Goal: Transaction & Acquisition: Register for event/course

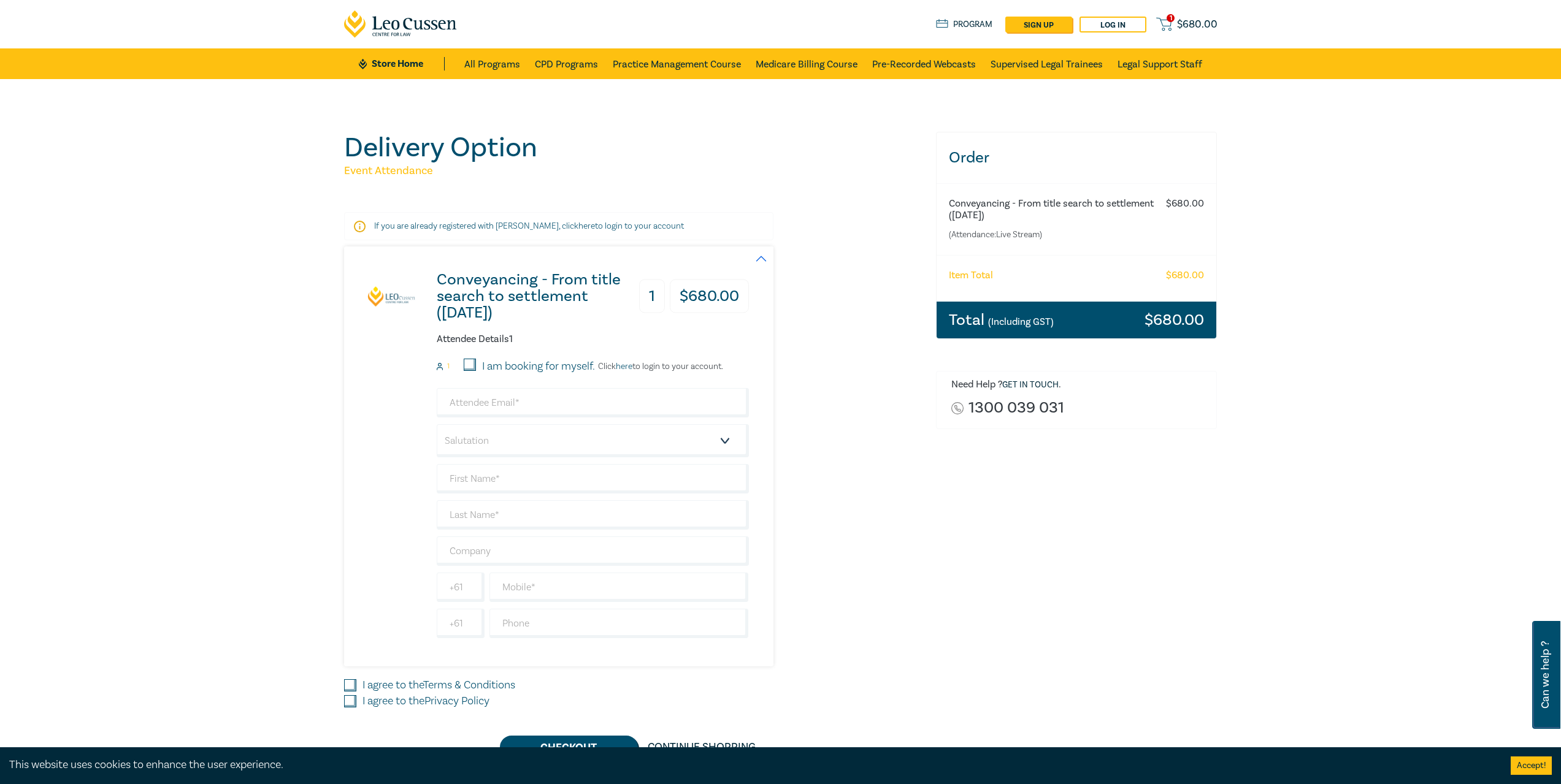
click at [462, 366] on div "I am booking for myself." at bounding box center [522, 366] width 146 height 16
click at [471, 363] on input "I am booking for myself." at bounding box center [469, 364] width 12 height 12
checkbox input "true"
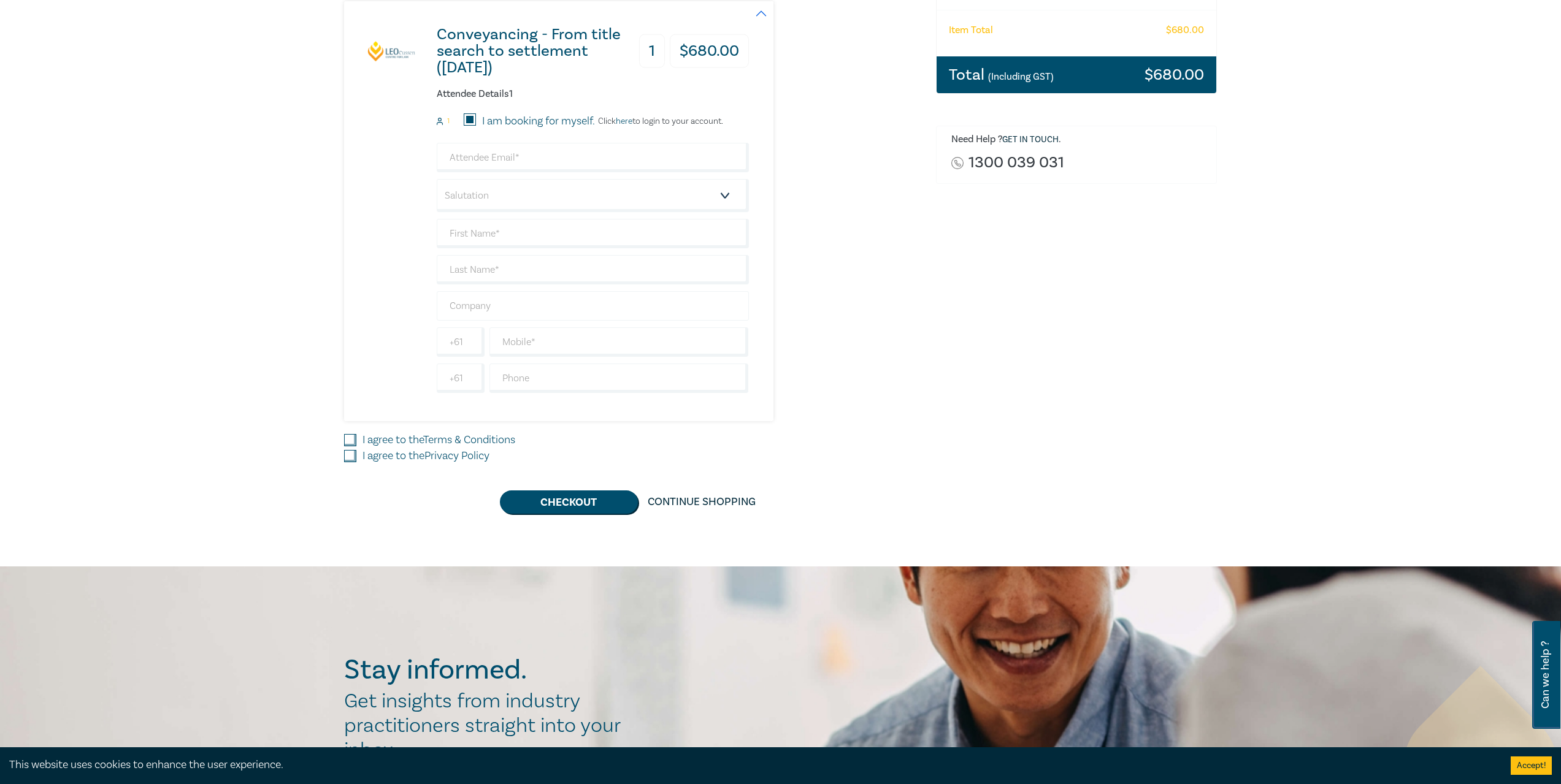
scroll to position [123, 0]
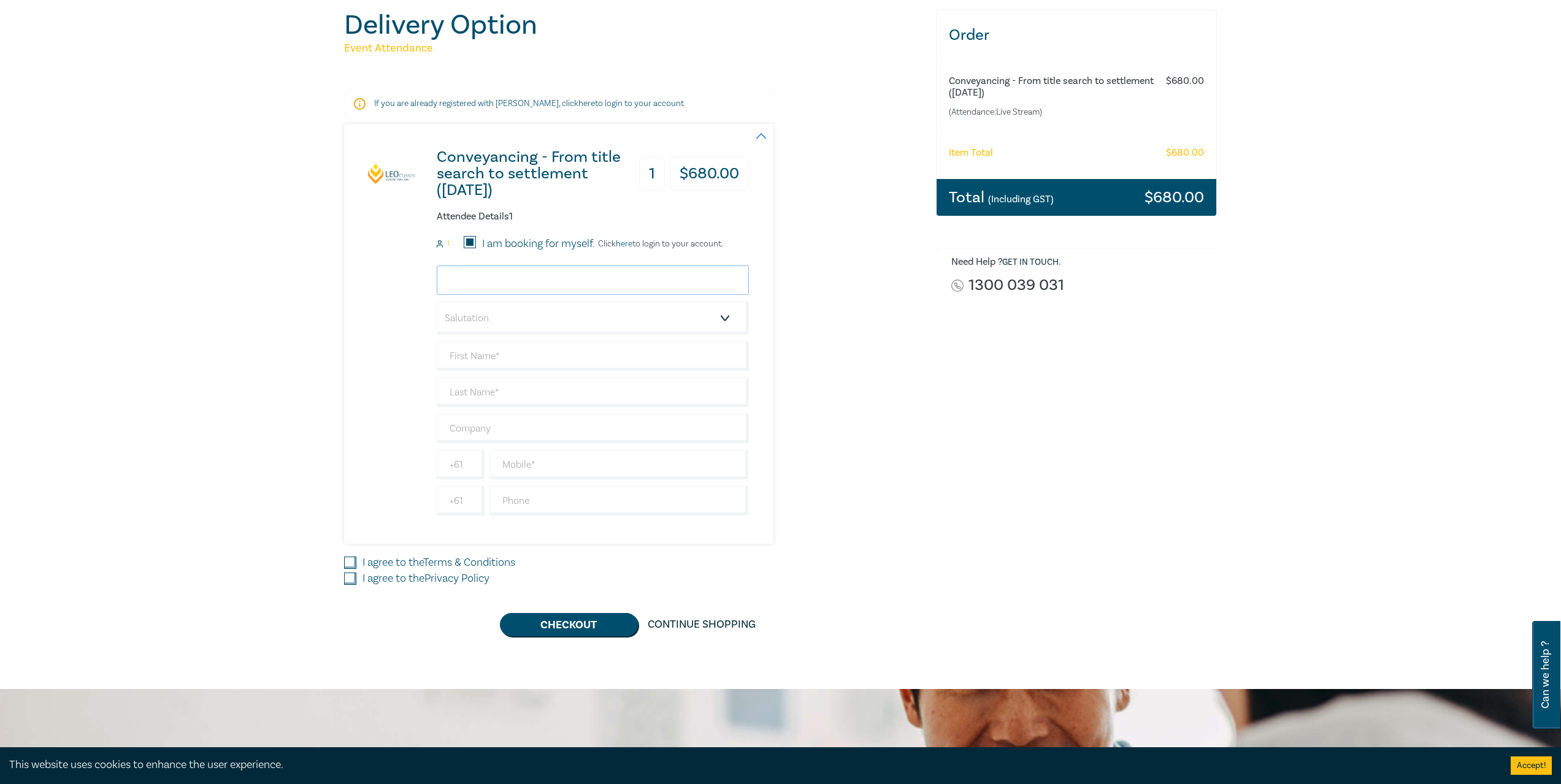
click at [504, 282] on input "email" at bounding box center [593, 280] width 312 height 29
type input "[EMAIL_ADDRESS][PERSON_NAME][DOMAIN_NAME]"
type input "[PERSON_NAME]"
type input "[PERSON_NAME] Partners"
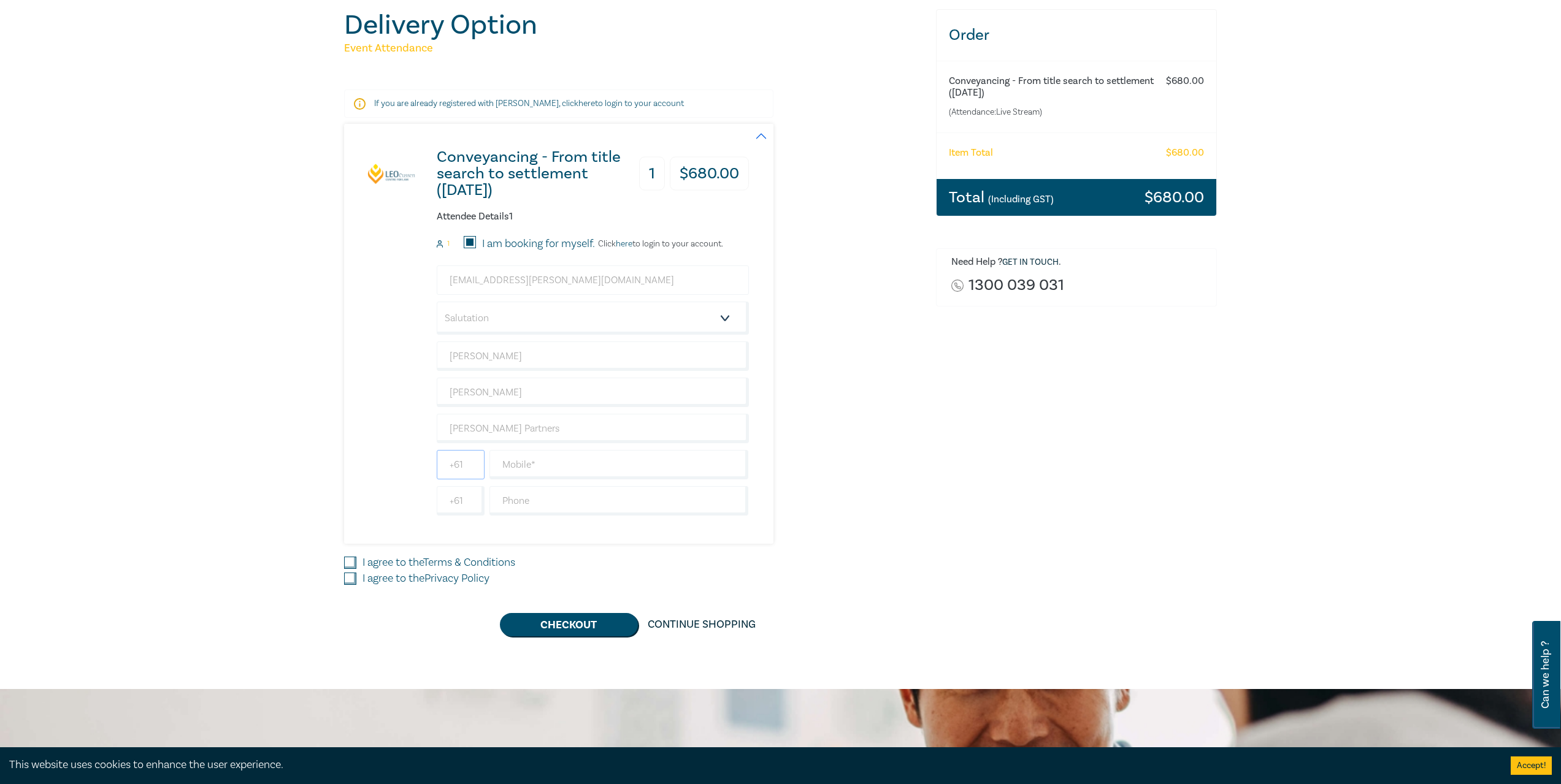
type input "86006051"
type input "[GEOGRAPHIC_DATA]"
click at [506, 317] on select "Salutation Mr. Mrs. Ms. Miss Dr. Prof. Other" at bounding box center [593, 318] width 312 height 33
select select "Miss"
click at [437, 302] on select "Salutation Mr. Mrs. Ms. Miss Dr. Prof. Other" at bounding box center [593, 318] width 312 height 33
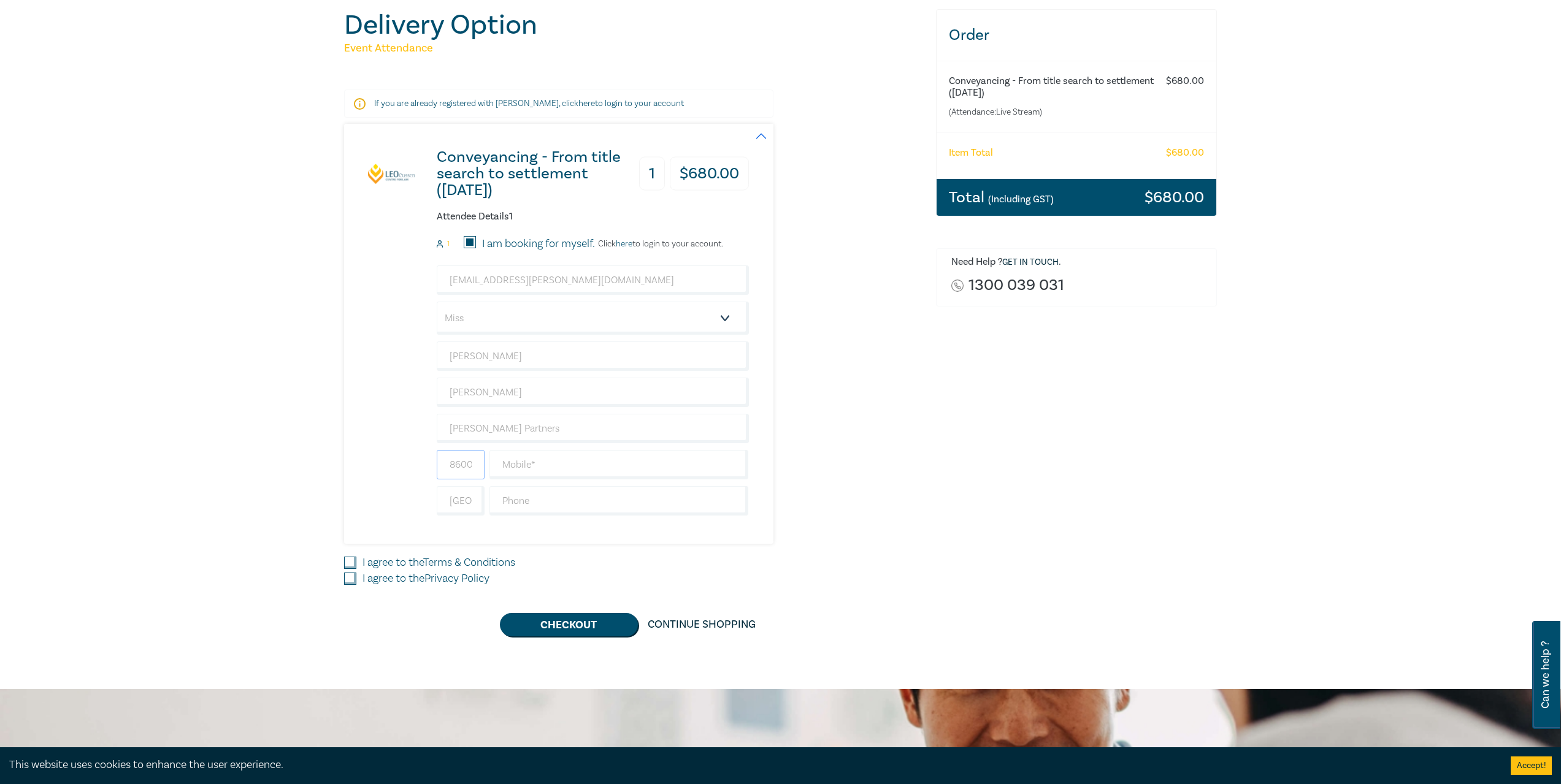
scroll to position [0, 0]
drag, startPoint x: 466, startPoint y: 468, endPoint x: 381, endPoint y: 460, distance: 85.4
click at [381, 460] on div "Conveyancing - From title search to settlement (August 2025) 1 $ 680.00 Attende…" at bounding box center [546, 333] width 405 height 420
type input "06051"
drag, startPoint x: 474, startPoint y: 462, endPoint x: 419, endPoint y: 458, distance: 55.1
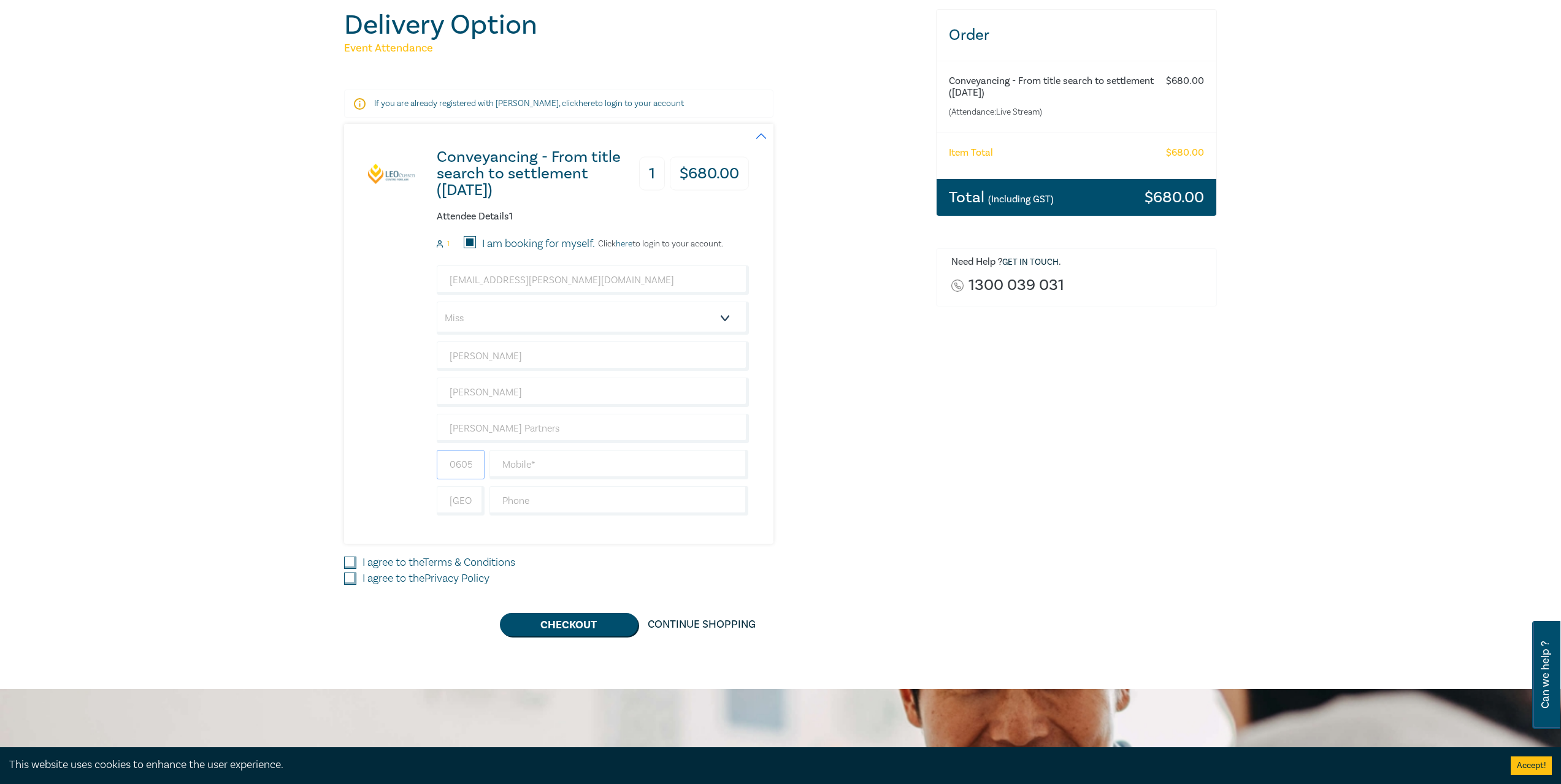
click at [419, 458] on div "Conveyancing - From title search to settlement (August 2025) 1 $ 680.00 Attende…" at bounding box center [546, 333] width 405 height 420
drag, startPoint x: 463, startPoint y: 461, endPoint x: 441, endPoint y: 463, distance: 22.1
click at [442, 463] on input "text" at bounding box center [461, 464] width 48 height 29
type input "0"
click at [580, 463] on input "text" at bounding box center [619, 464] width 260 height 29
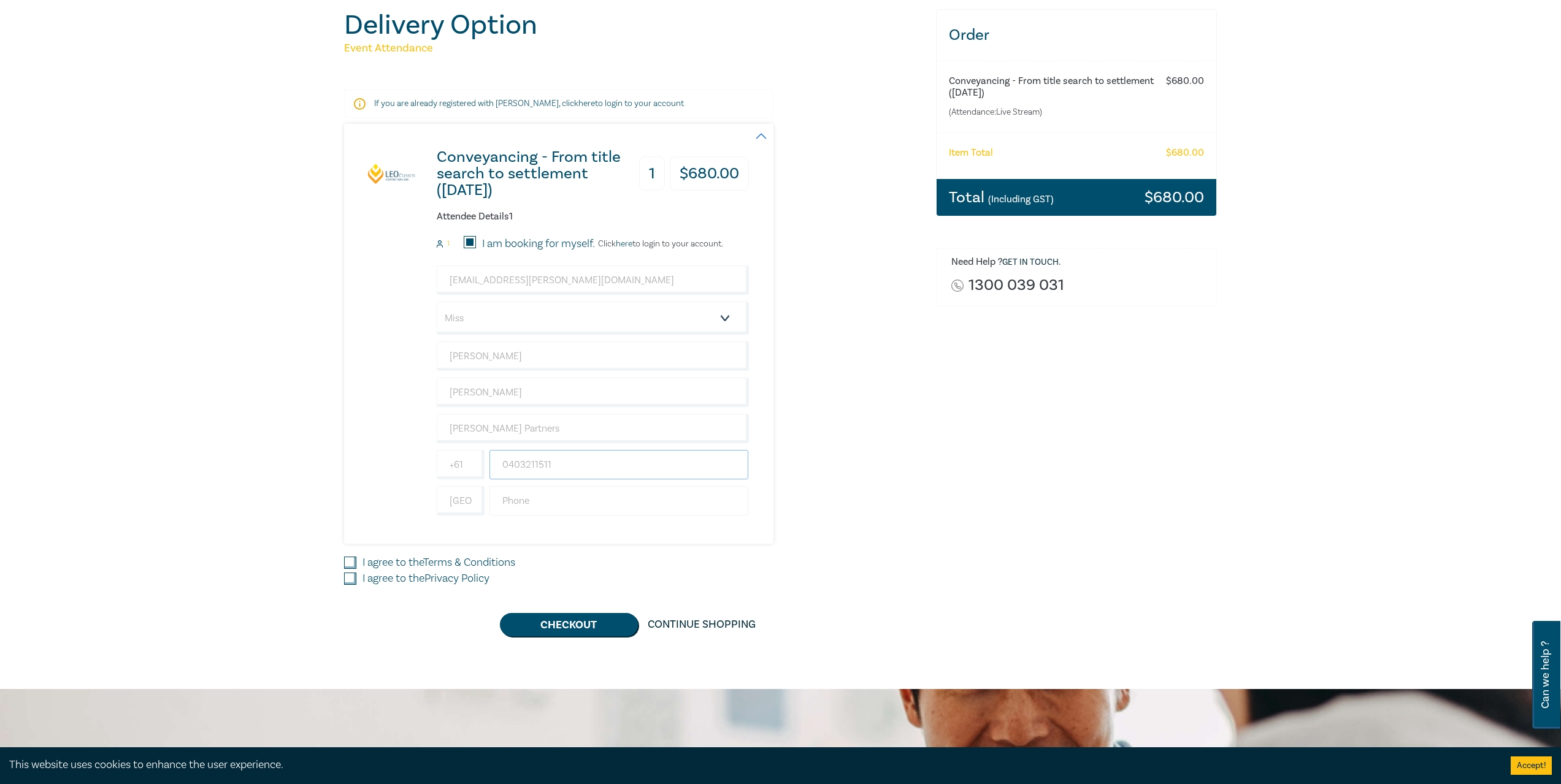
type input "0403211511"
click at [545, 500] on input "text" at bounding box center [619, 500] width 260 height 29
type input "6800 6051"
click at [355, 557] on div "I agree to the Terms & Conditions" at bounding box center [633, 562] width 577 height 16
click at [346, 563] on input "I agree to the Terms & Conditions" at bounding box center [350, 562] width 12 height 12
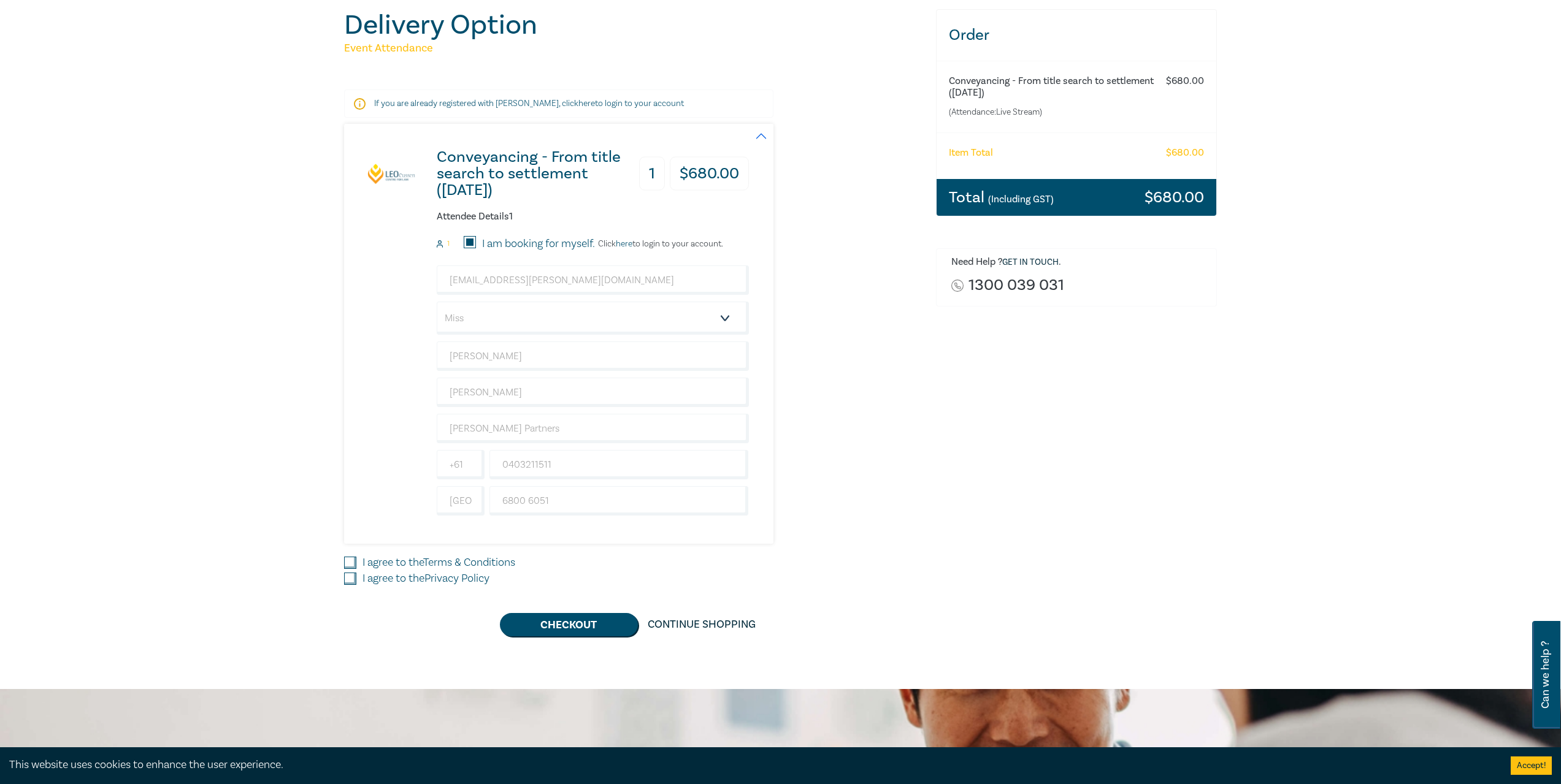
checkbox input "true"
click at [347, 578] on input "I agree to the Privacy Policy" at bounding box center [350, 578] width 12 height 12
checkbox input "true"
click at [583, 623] on button "Checkout" at bounding box center [568, 624] width 138 height 23
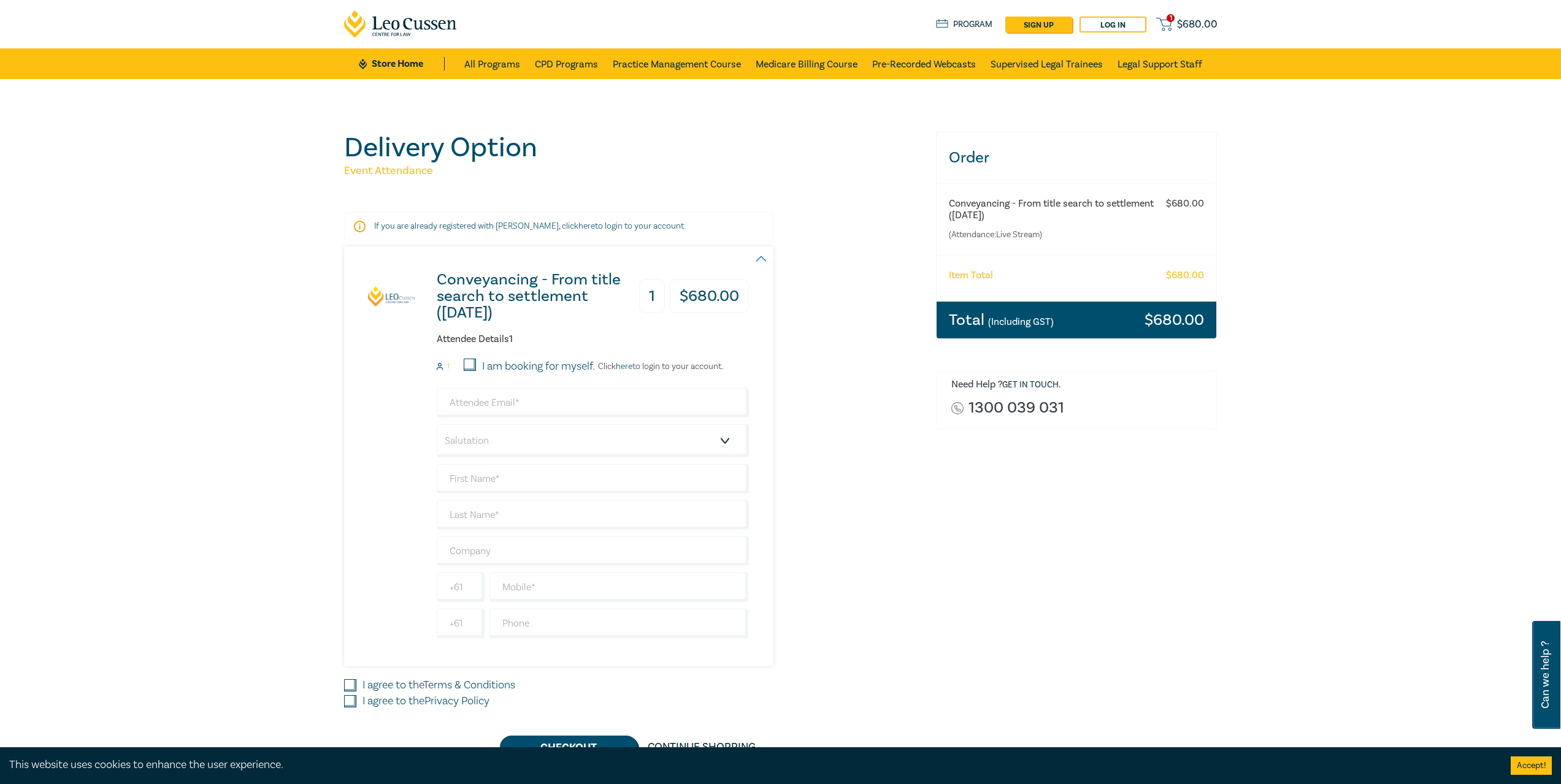
click at [1198, 21] on span "$ 680.00" at bounding box center [1197, 25] width 41 height 13
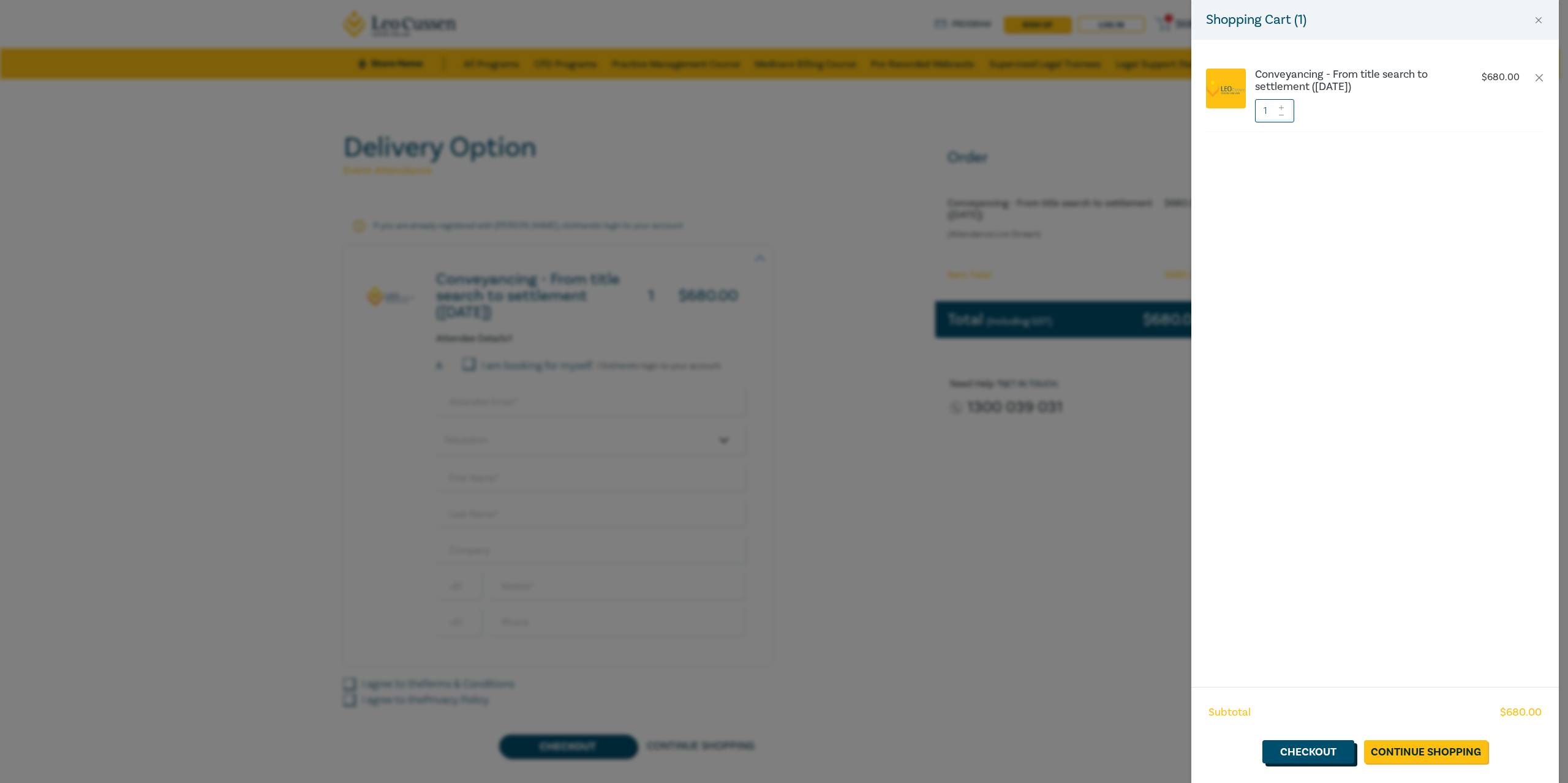
click at [1348, 746] on link "Checkout" at bounding box center [1308, 752] width 92 height 23
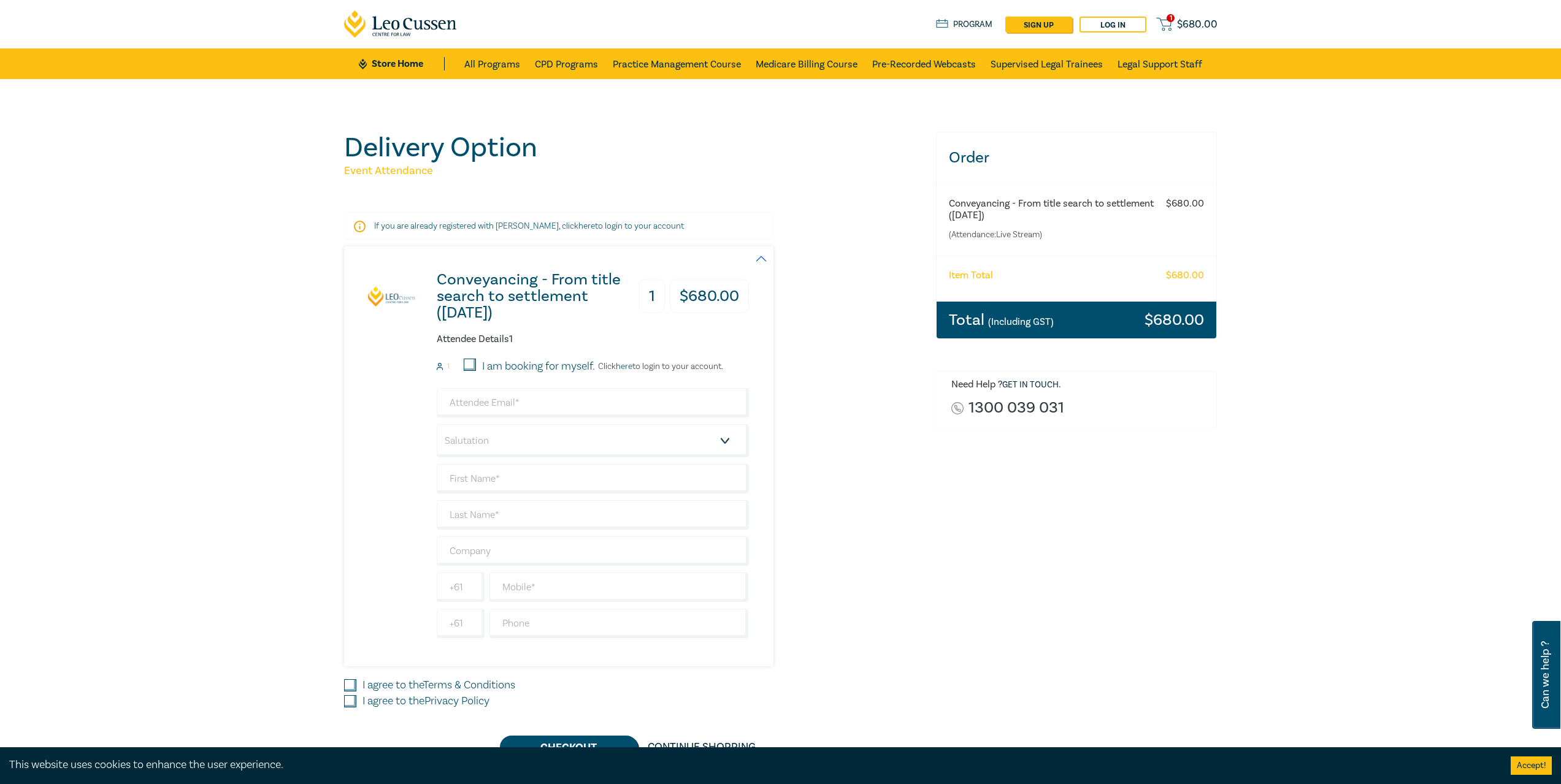
click at [466, 363] on input "I am booking for myself." at bounding box center [469, 364] width 12 height 12
checkbox input "true"
click at [491, 401] on input "email" at bounding box center [593, 402] width 312 height 29
type input "snmartin@aitken.com.au"
type input "Sarah"
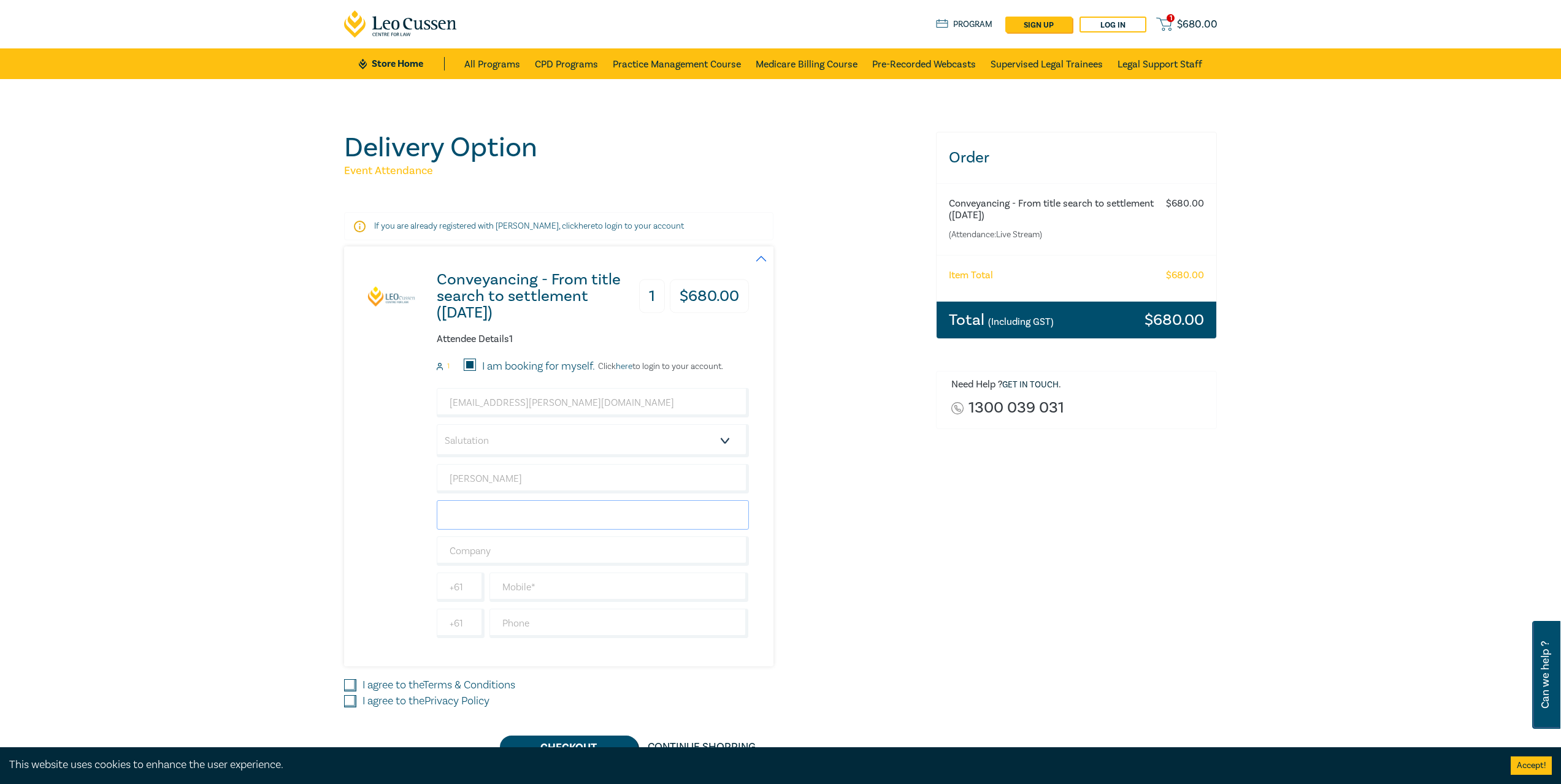
type input "Martin"
type input "Aitken Partners"
type input "86006051"
type input "Australia"
click at [500, 444] on select "Salutation Mr. Mrs. Ms. Miss Dr. Prof. Other" at bounding box center [593, 441] width 312 height 33
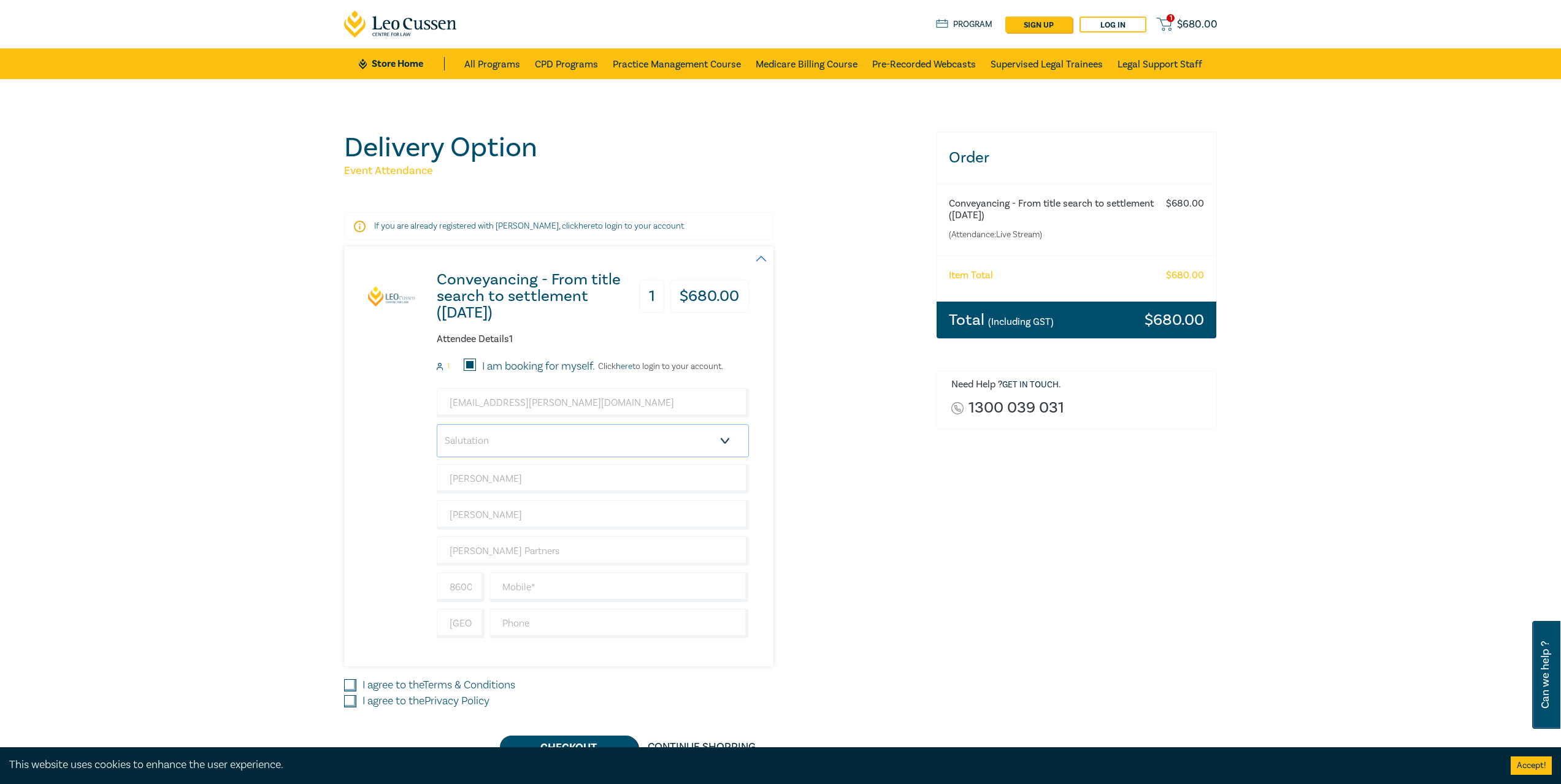
select select "Miss"
click at [437, 424] on select "Salutation Mr. Mrs. Ms. Miss Dr. Prof. Other" at bounding box center [593, 441] width 312 height 33
drag, startPoint x: 468, startPoint y: 591, endPoint x: 377, endPoint y: 581, distance: 91.5
click at [377, 581] on div "Conveyancing - From title search to settlement (August 2025) 1 $ 680.00 Attende…" at bounding box center [546, 456] width 405 height 420
type input "1"
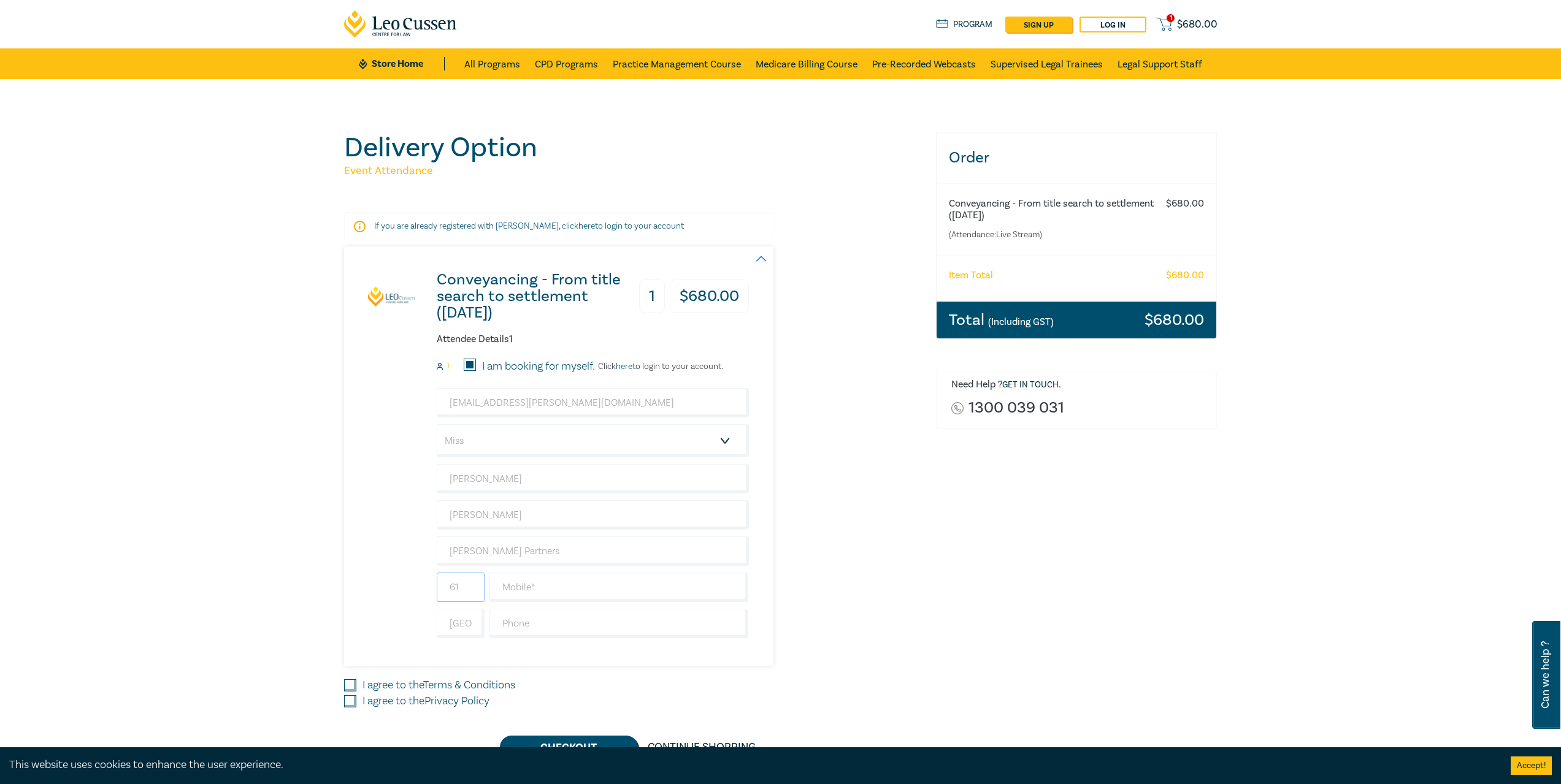
type input "61"
type input "0403211511"
type input "86006051"
click at [356, 680] on div "I agree to the Terms & Conditions" at bounding box center [633, 685] width 577 height 16
click at [353, 685] on input "I agree to the Terms & Conditions" at bounding box center [350, 685] width 12 height 12
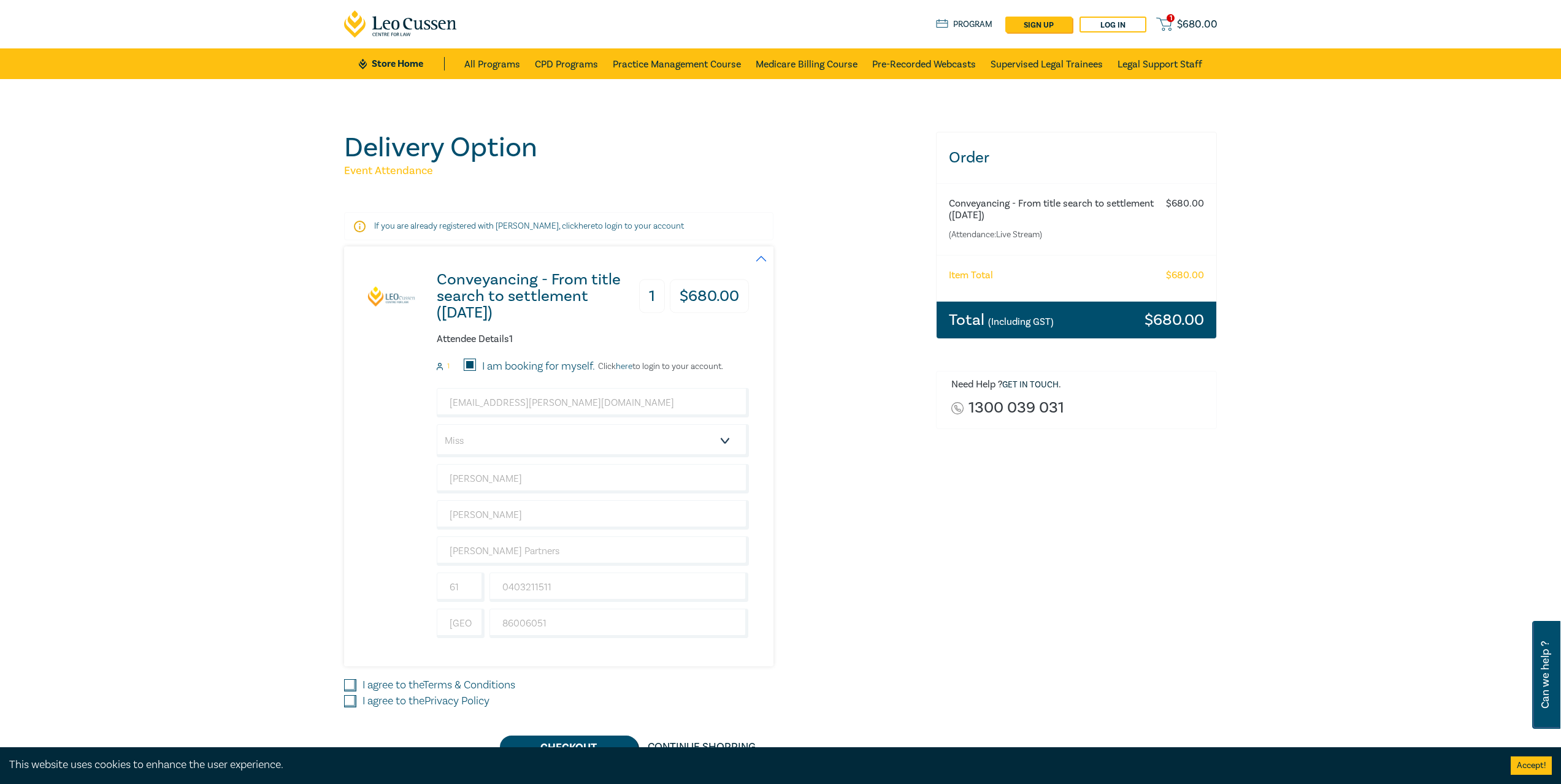
checkbox input "true"
click at [353, 702] on input "I agree to the Privacy Policy" at bounding box center [350, 701] width 12 height 12
checkbox input "true"
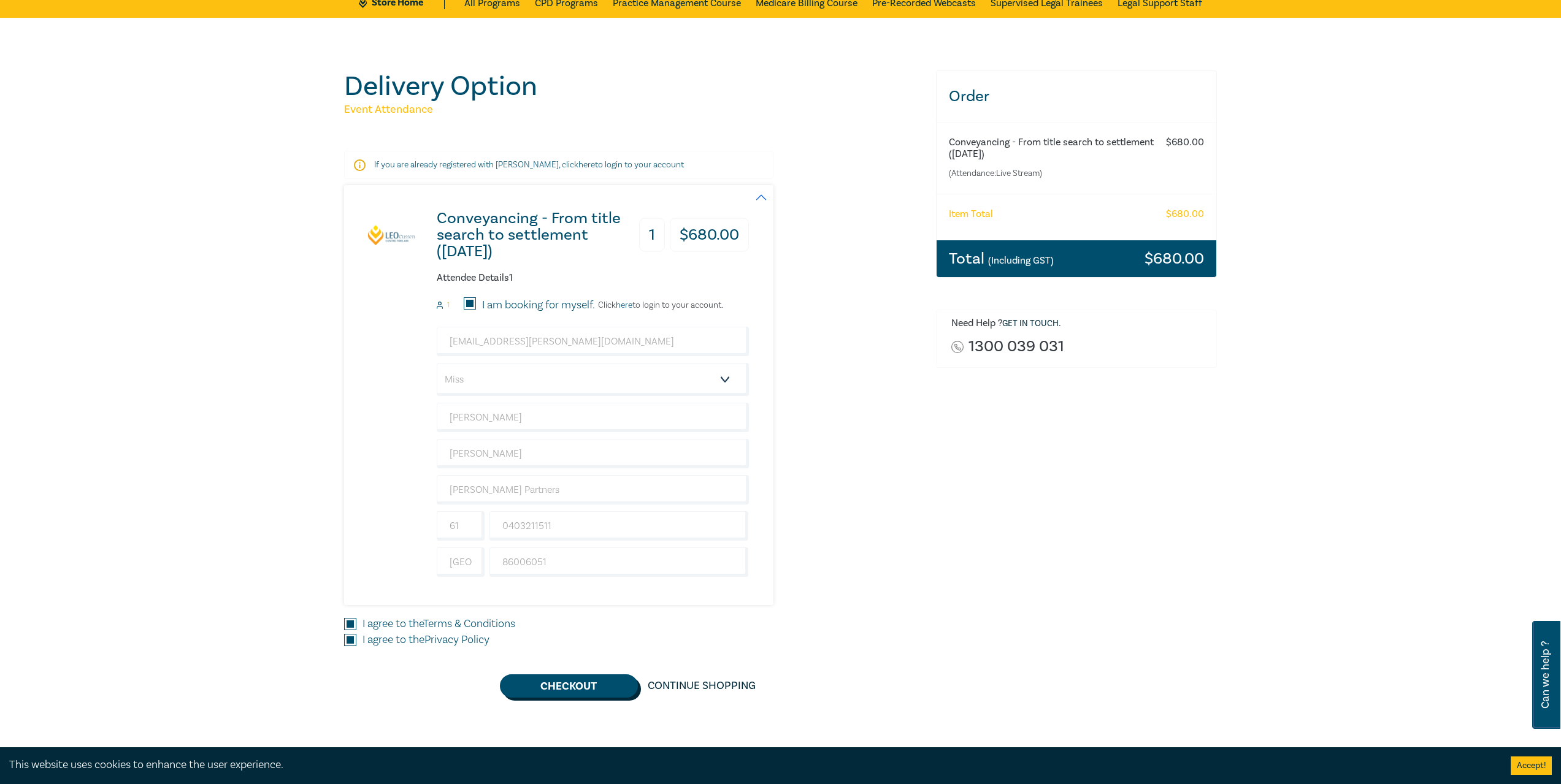
click at [579, 678] on button "Checkout" at bounding box center [568, 686] width 138 height 23
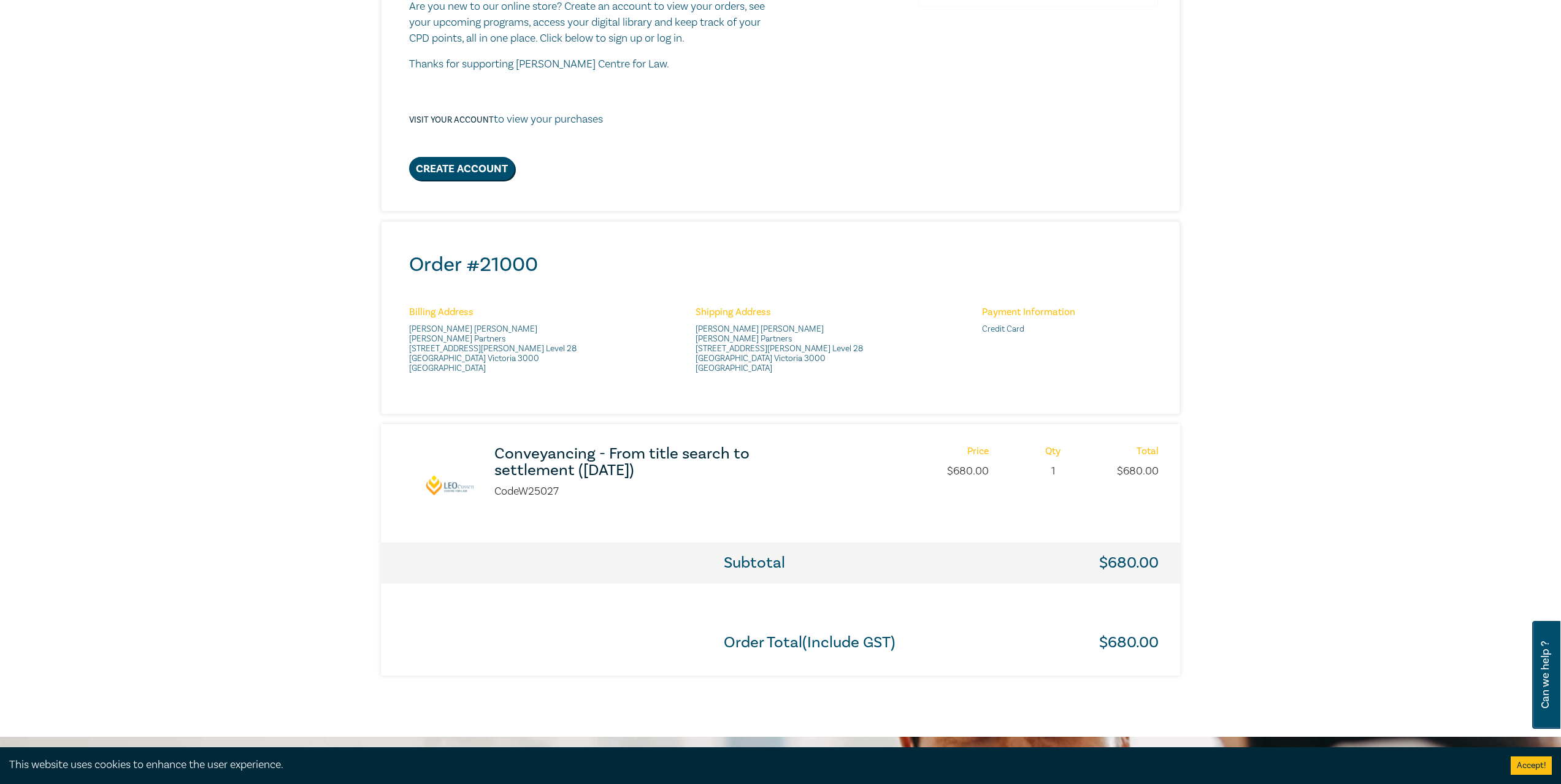
scroll to position [123, 0]
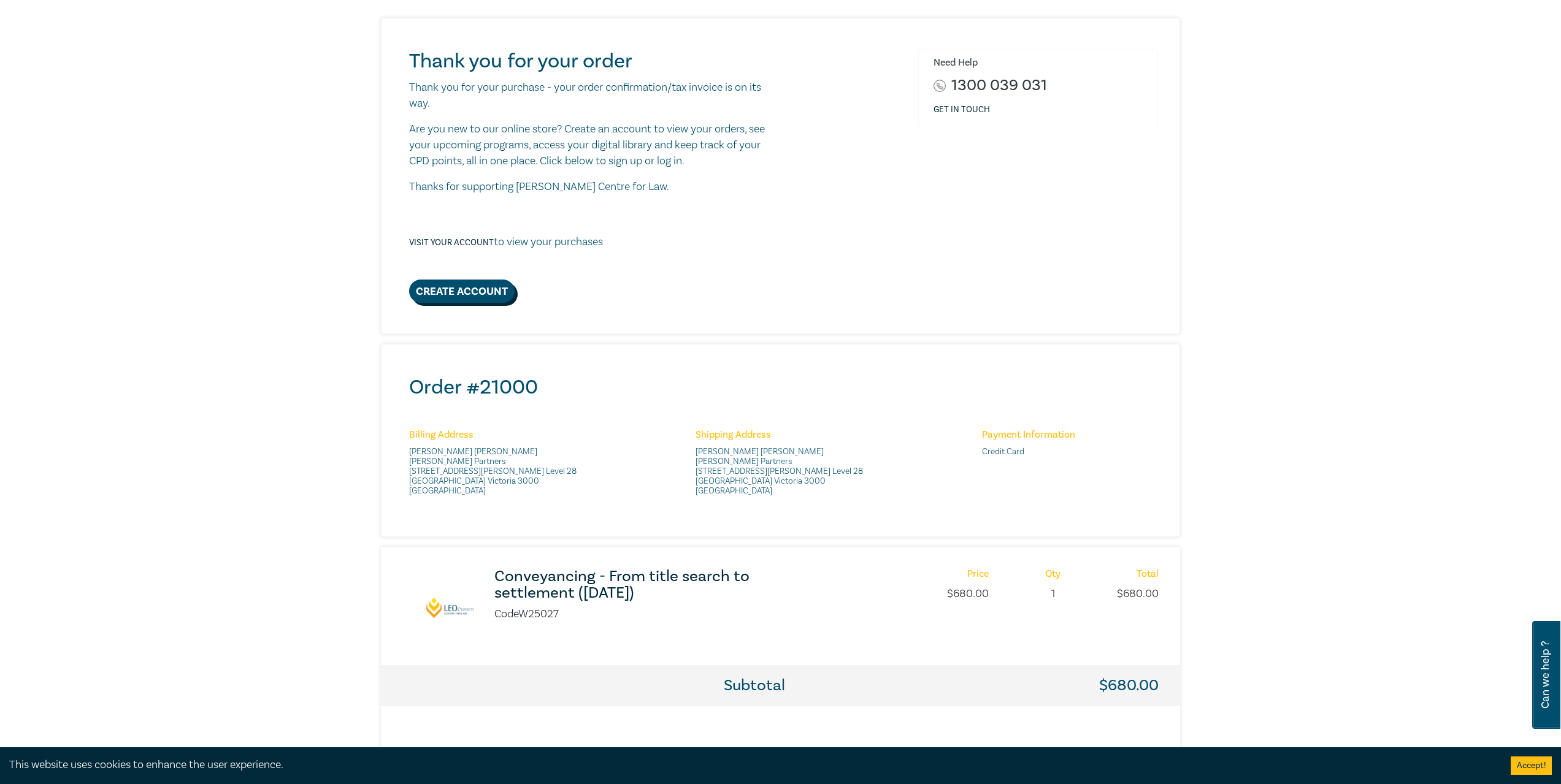
click at [498, 296] on link "Create Account" at bounding box center [462, 291] width 106 height 23
select select "AU"
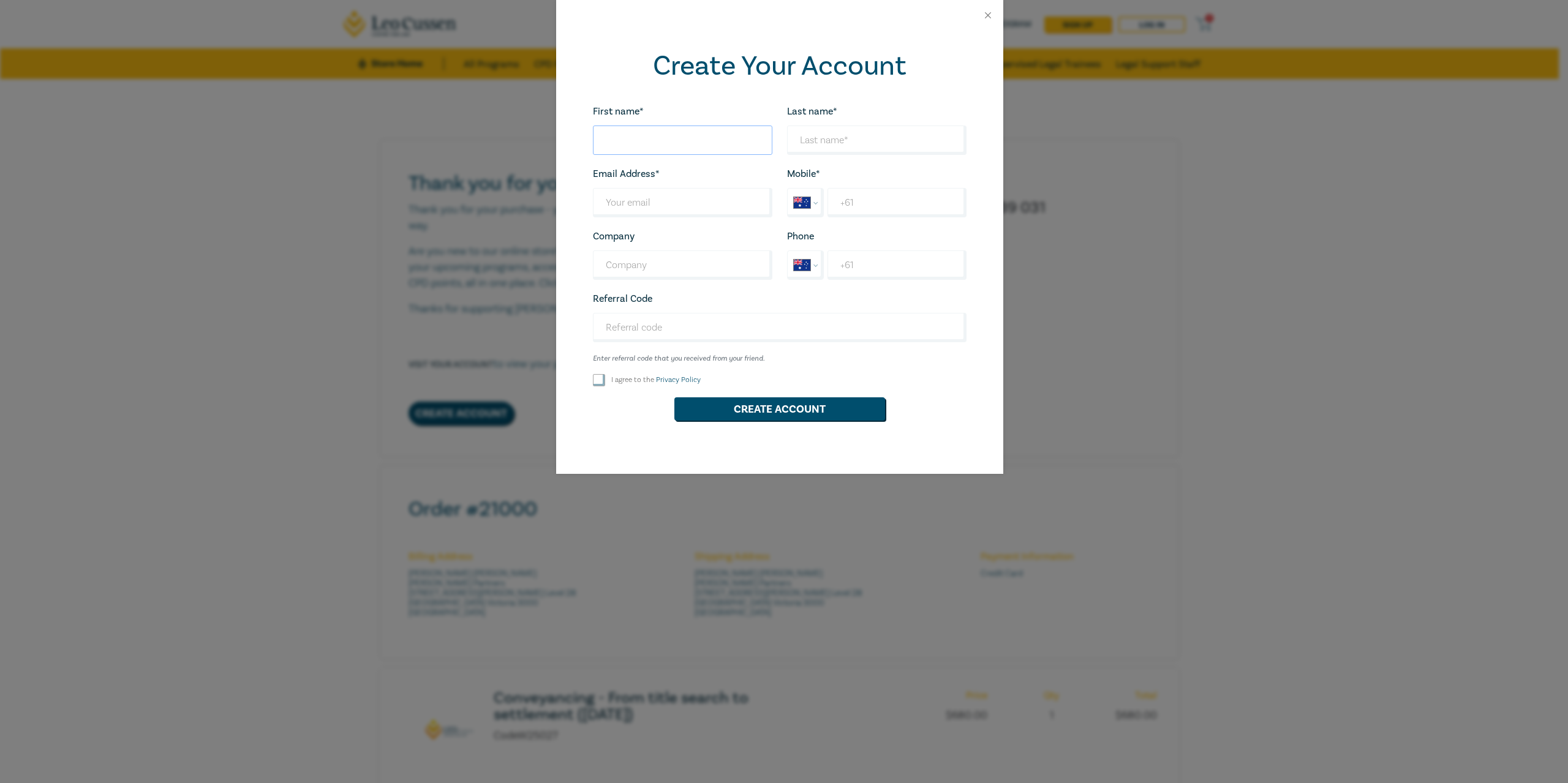
click at [690, 146] on input "First name*" at bounding box center [682, 140] width 180 height 29
type input "[PERSON_NAME]"
click at [832, 143] on input "Last name*" at bounding box center [876, 140] width 180 height 29
type input "[PERSON_NAME]"
click at [704, 211] on input "Last name*" at bounding box center [682, 202] width 180 height 29
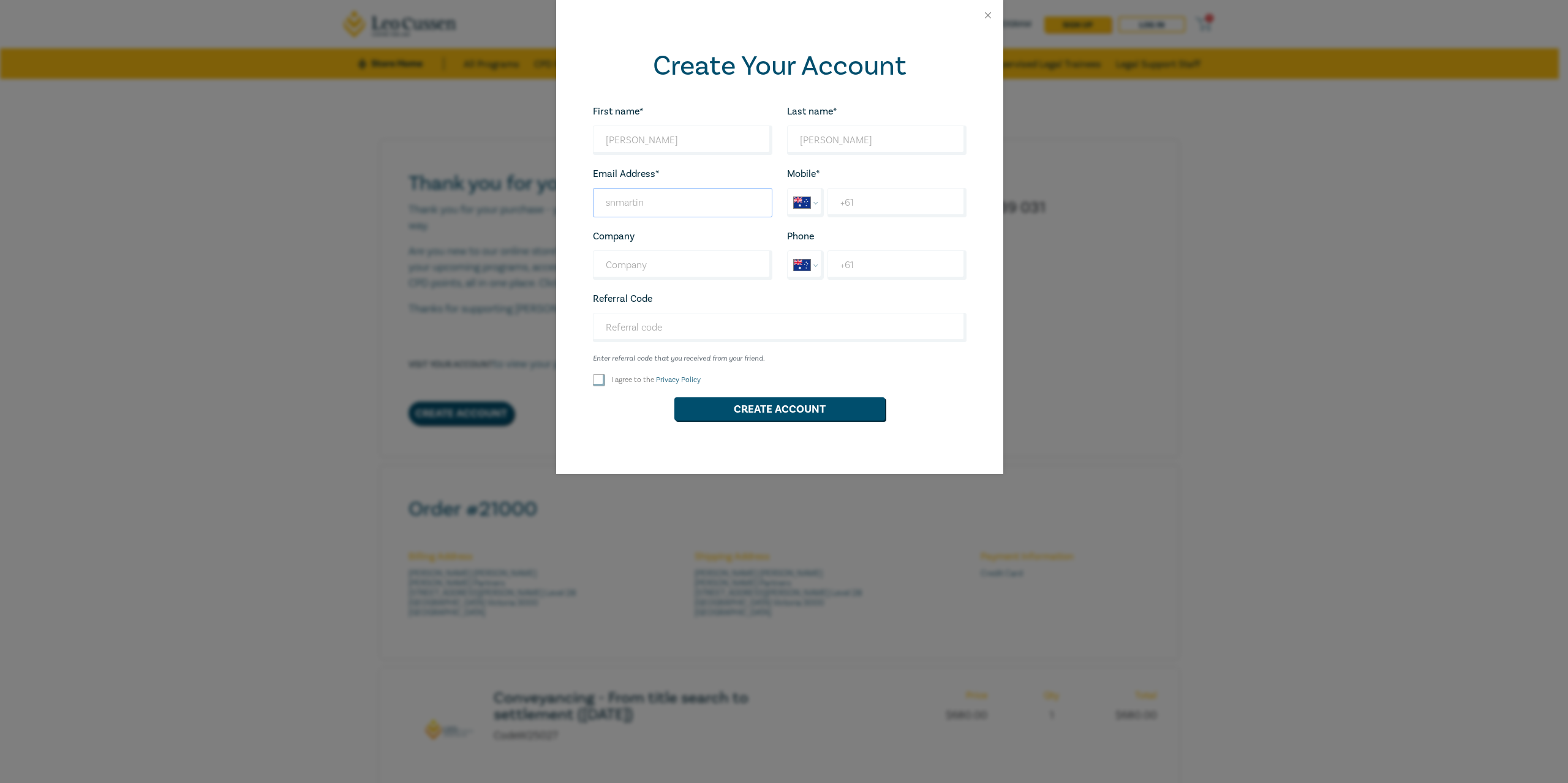
type input "[EMAIL_ADDRESS][PERSON_NAME][DOMAIN_NAME]"
type input "[PERSON_NAME] Partners"
click at [891, 201] on input "+61" at bounding box center [897, 202] width 139 height 29
click at [877, 262] on input "+61" at bounding box center [897, 265] width 139 height 29
type input "+61 8 6006 051"
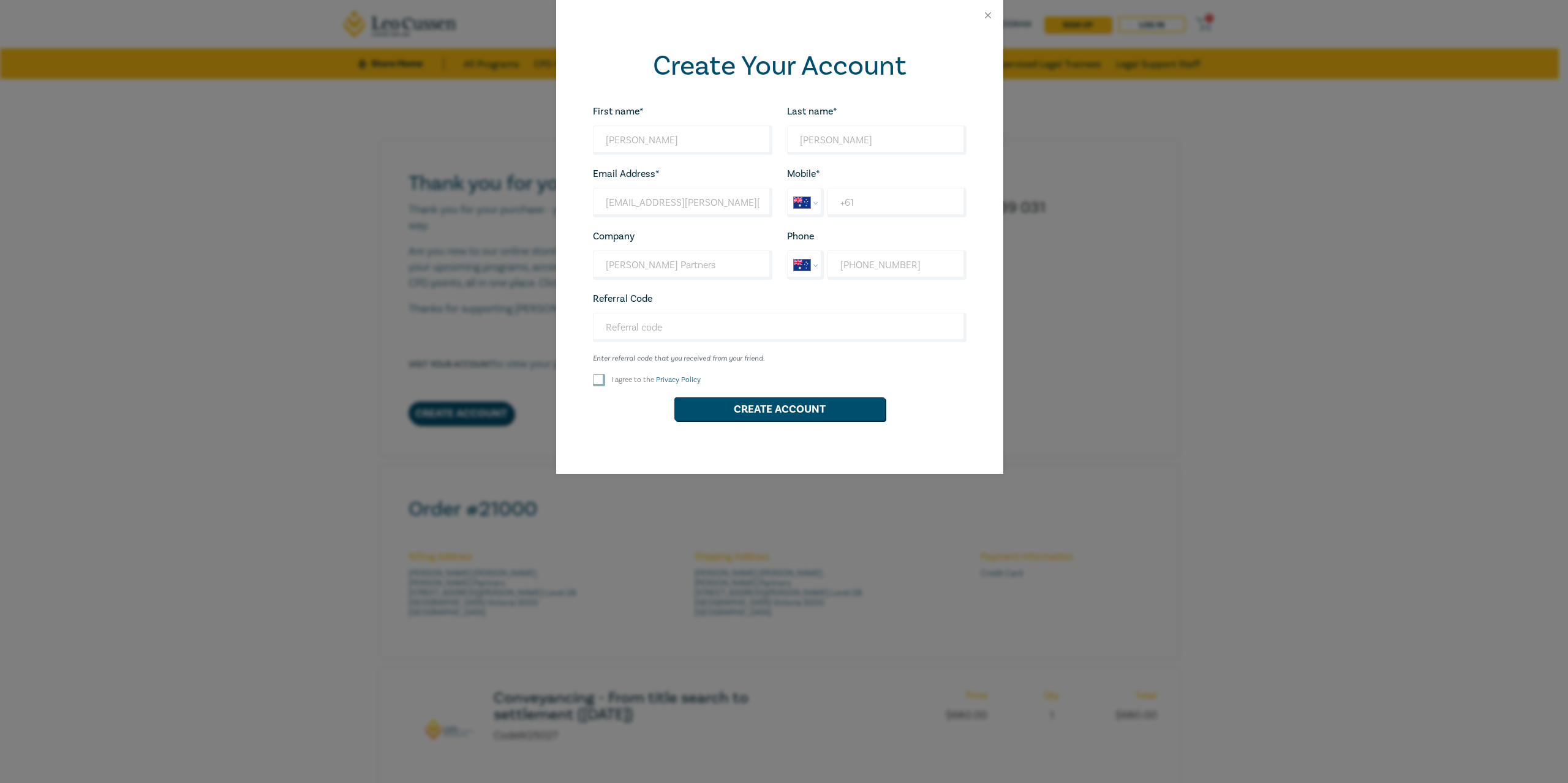
click at [602, 385] on input "I agree to the Privacy Policy" at bounding box center [599, 380] width 12 height 12
checkbox input "true"
click at [738, 413] on button "Create Account" at bounding box center [780, 409] width 211 height 23
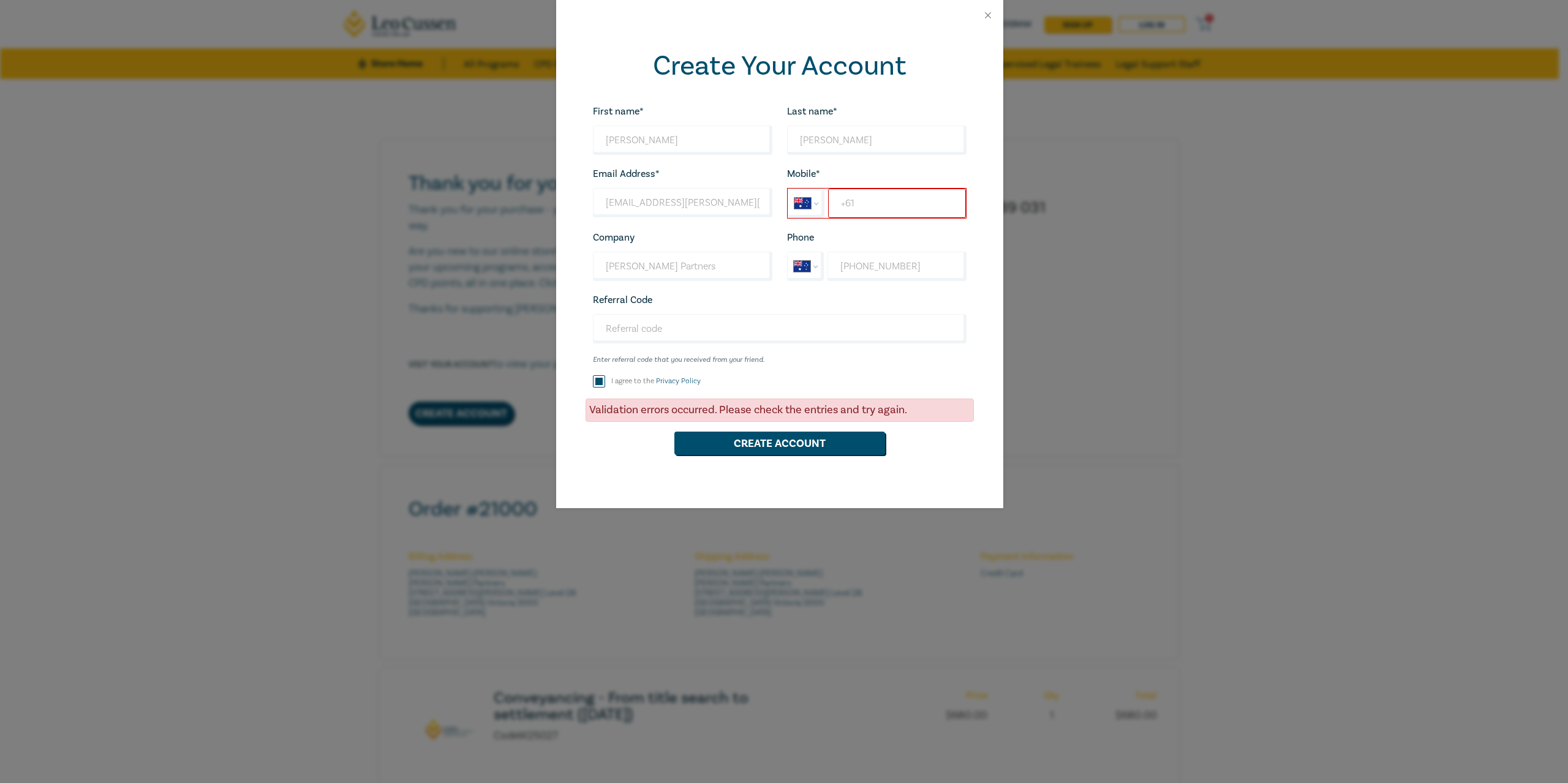
click at [868, 201] on input "+61" at bounding box center [896, 202] width 137 height 29
drag, startPoint x: 908, startPoint y: 204, endPoint x: 803, endPoint y: 197, distance: 105.2
click at [803, 197] on div "International Afghanistan Åland Islands Albania Algeria American Samoa Andorra …" at bounding box center [876, 203] width 180 height 30
click at [905, 196] on input "+61" at bounding box center [896, 202] width 137 height 29
click at [898, 203] on input "+61" at bounding box center [896, 202] width 137 height 29
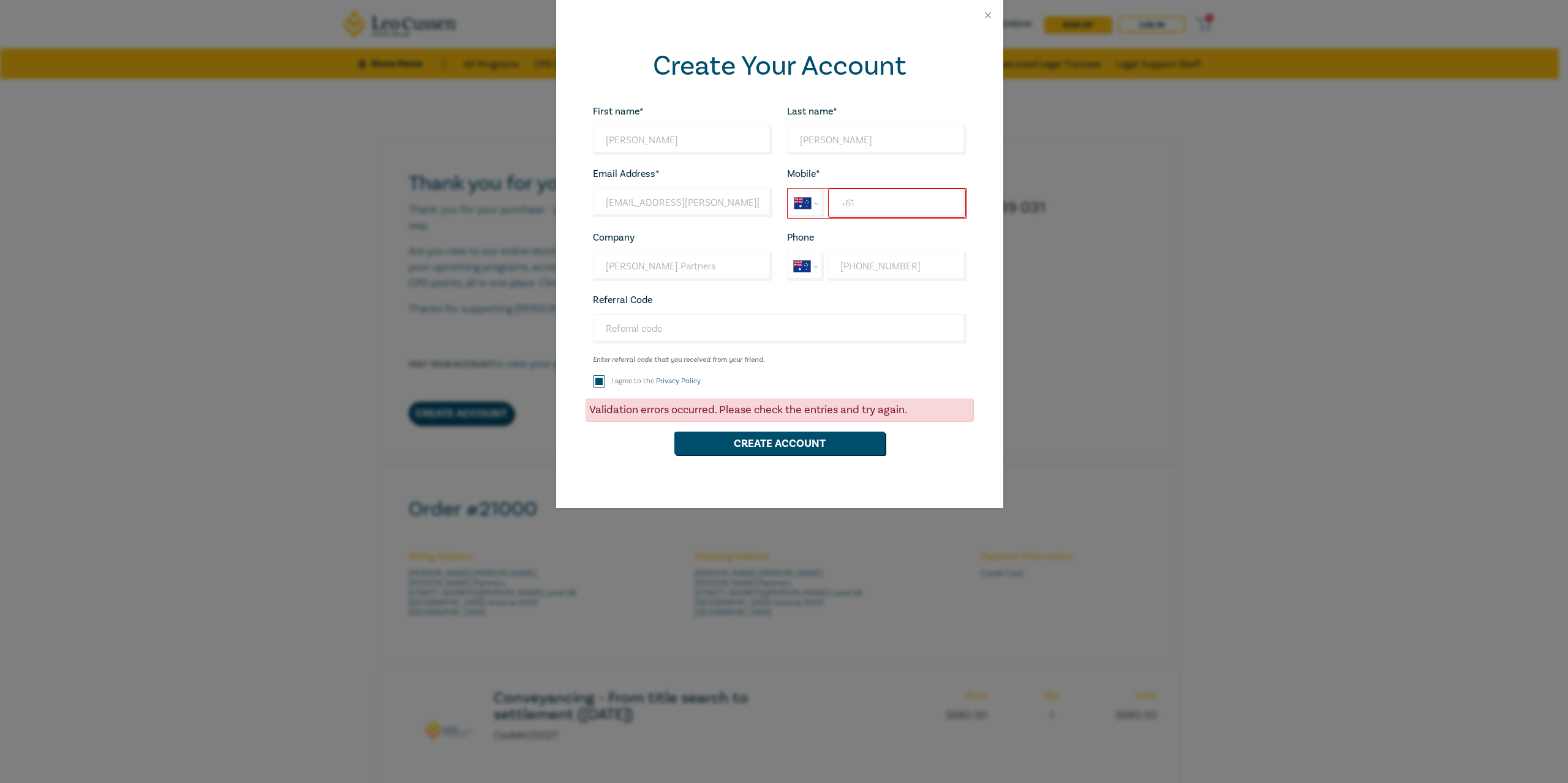
click at [891, 187] on div "Mobile* International Afghanistan Åland Islands Albania Algeria American Samoa …" at bounding box center [876, 192] width 194 height 52
click at [866, 211] on input "+61" at bounding box center [896, 202] width 137 height 29
click at [901, 207] on input "+61" at bounding box center [896, 202] width 137 height 29
type input "+61 0403 211 511"
click at [779, 442] on button "Create Account" at bounding box center [780, 443] width 211 height 23
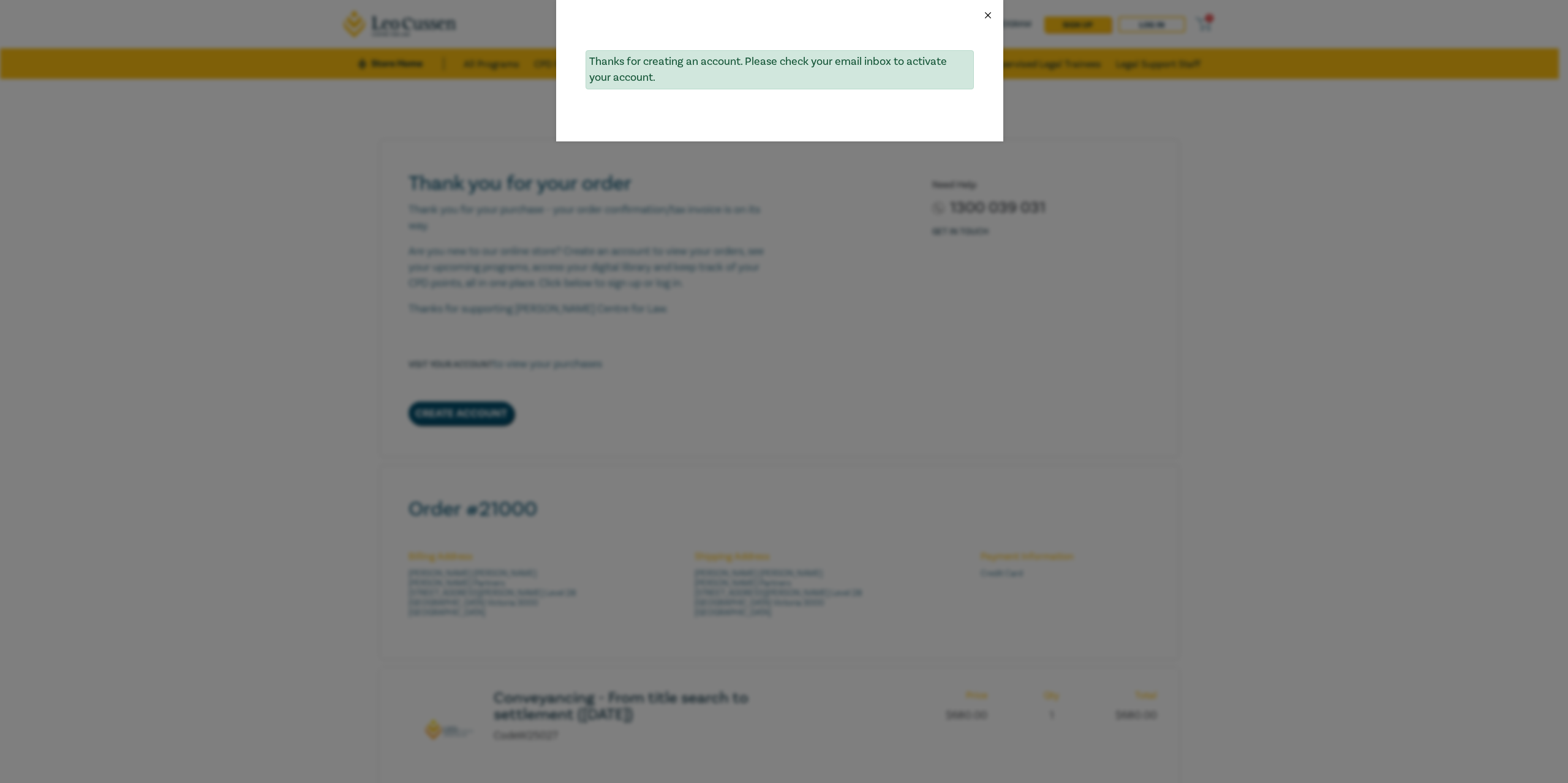
click at [990, 15] on button "Close" at bounding box center [988, 15] width 11 height 11
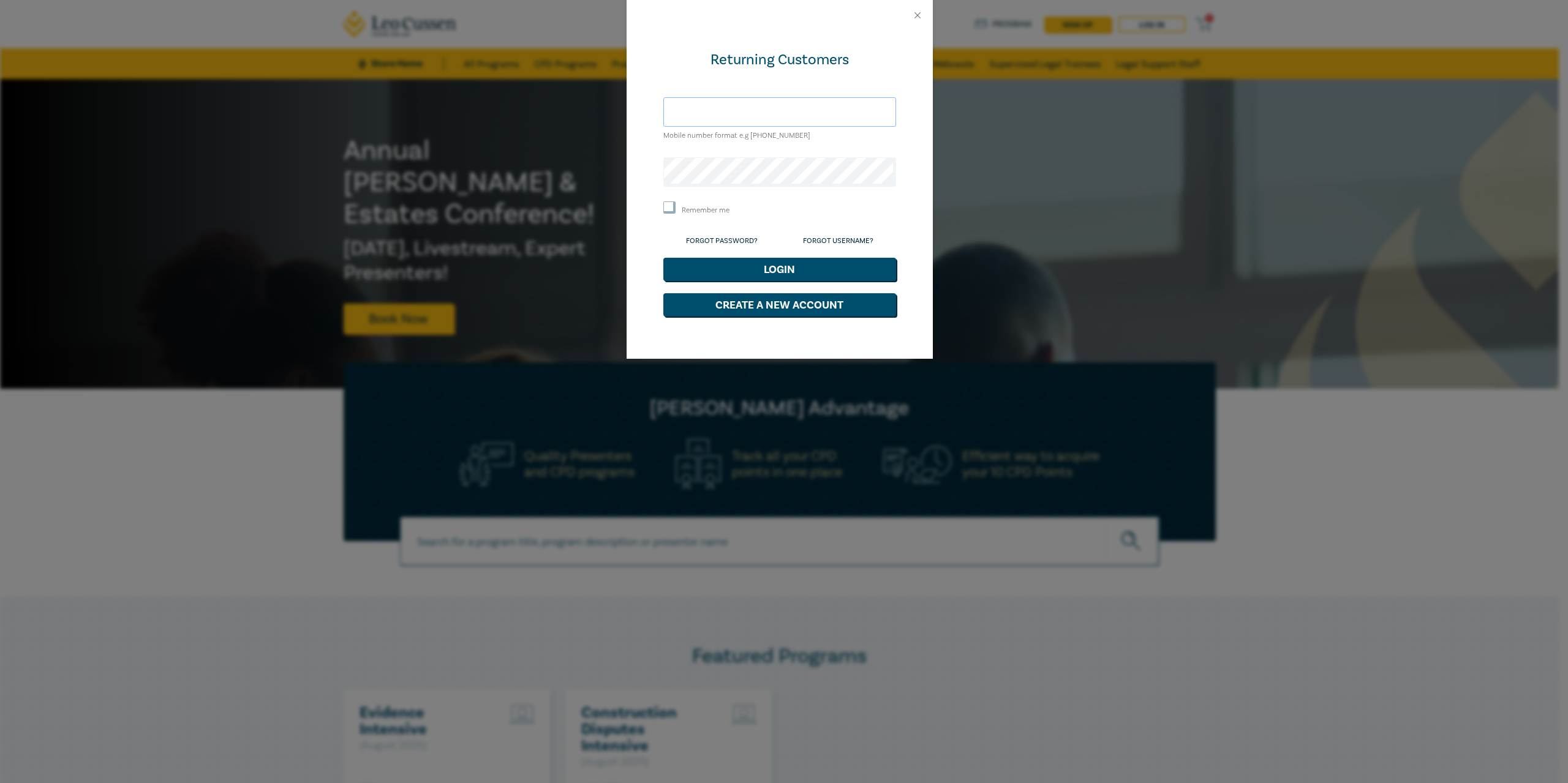
click at [799, 110] on input "text" at bounding box center [779, 111] width 233 height 29
click at [739, 105] on input "text" at bounding box center [779, 111] width 233 height 29
type input "[EMAIL_ADDRESS][PERSON_NAME][DOMAIN_NAME]"
click at [669, 207] on input "Remember me" at bounding box center [669, 207] width 12 height 12
checkbox input "true"
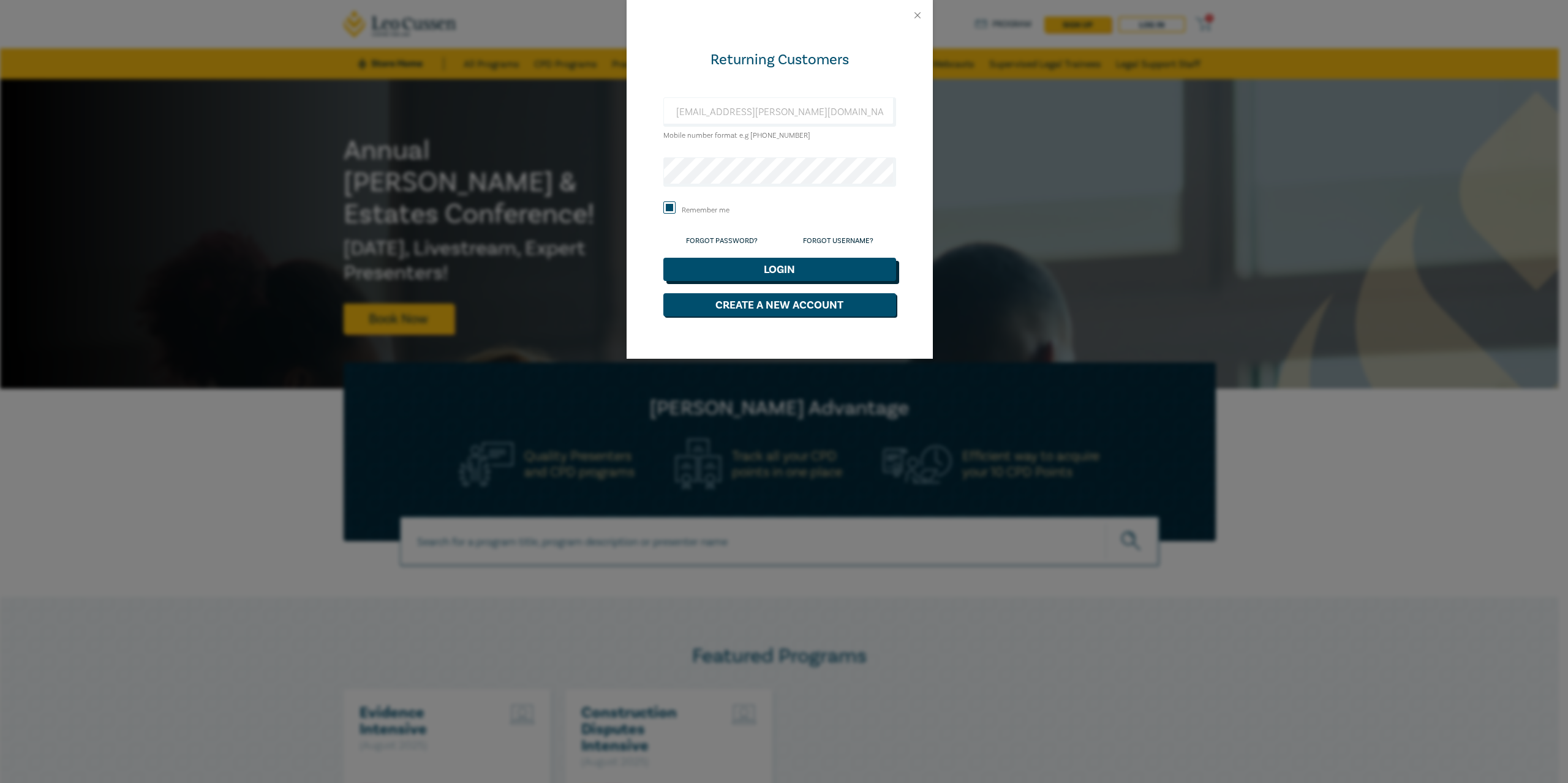
click at [784, 271] on button "Login" at bounding box center [779, 269] width 233 height 23
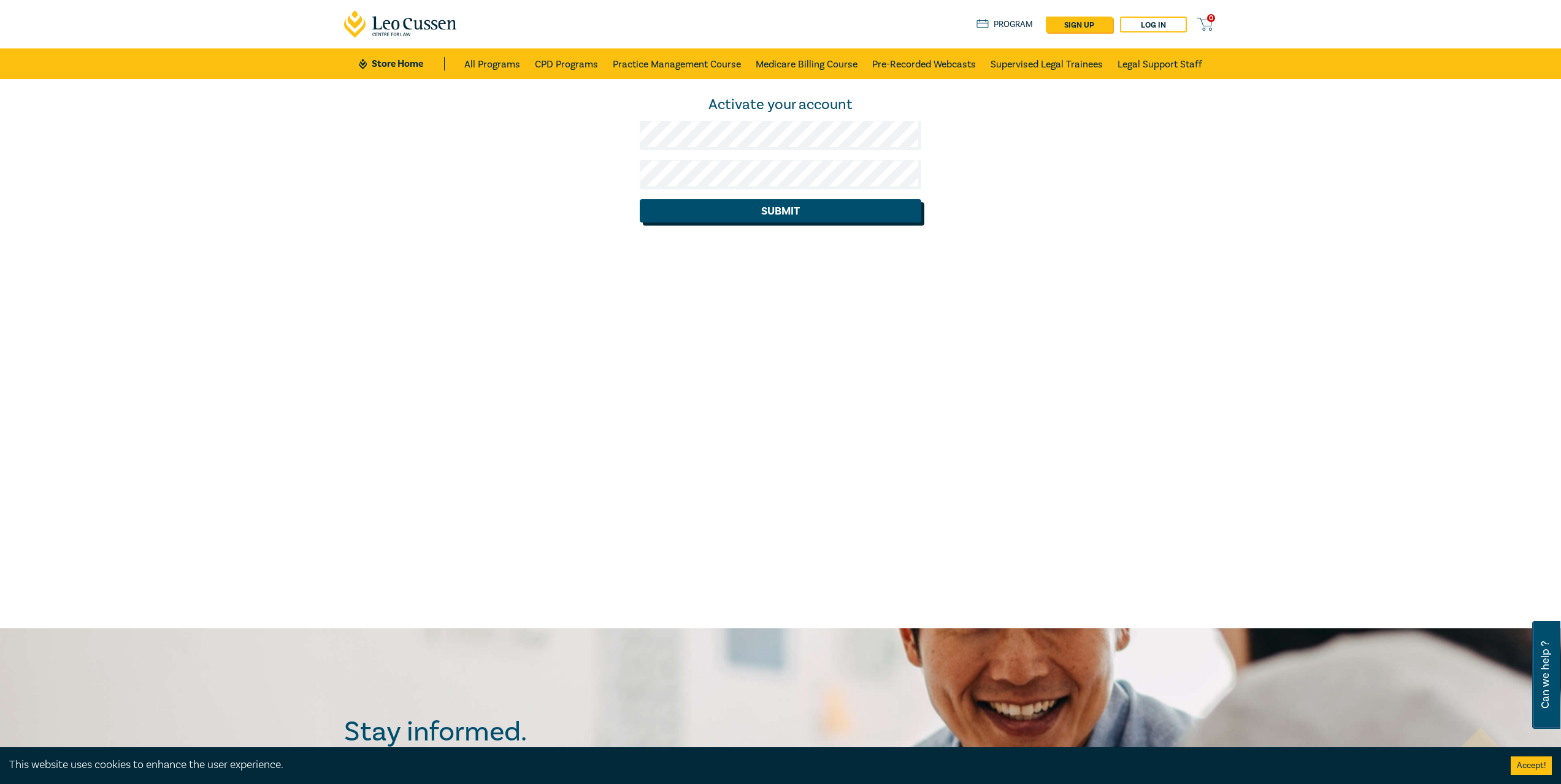
click at [746, 212] on button "Submit" at bounding box center [780, 210] width 282 height 23
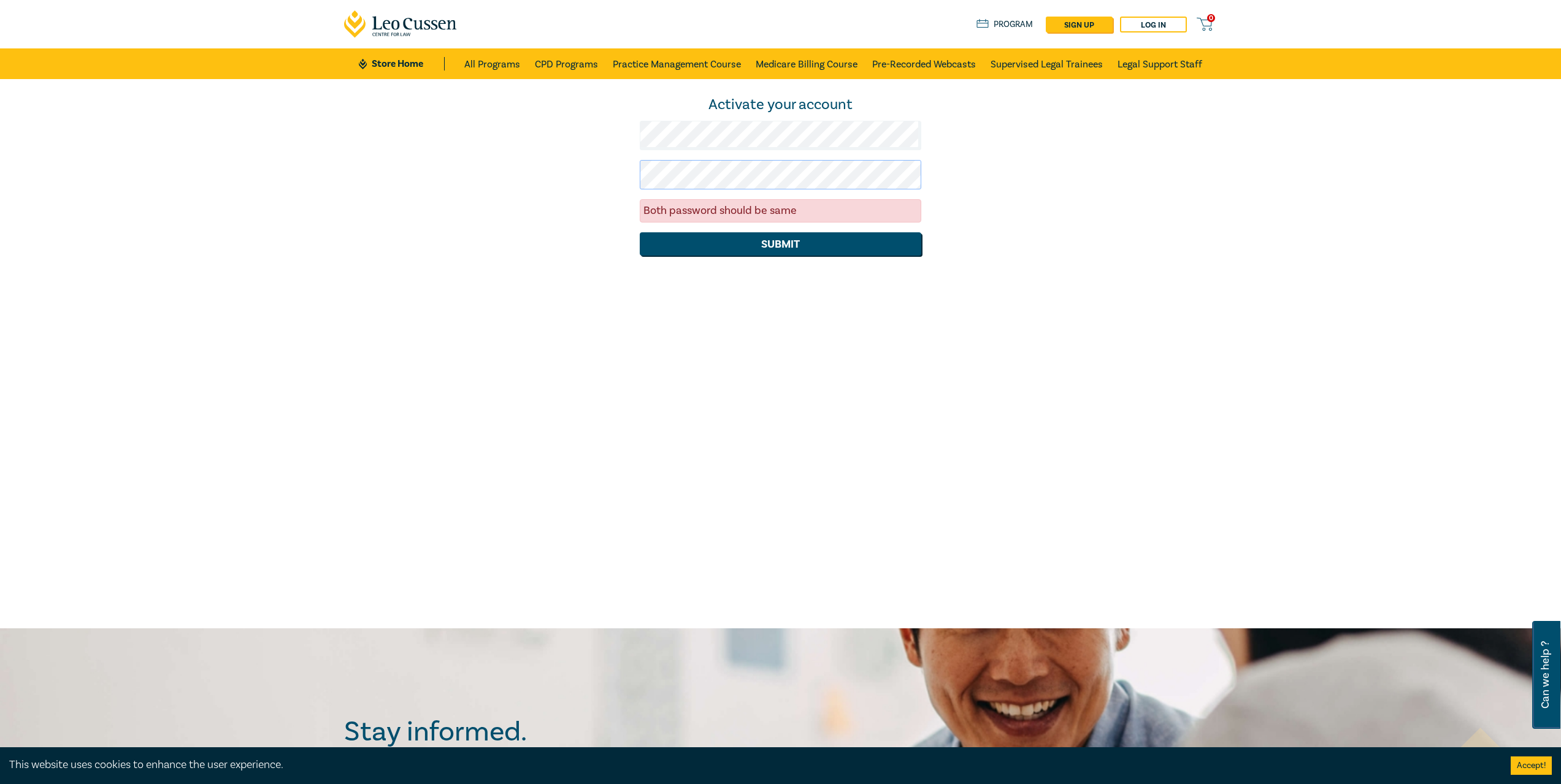
click at [621, 169] on div "Activate your account Both password should be same Submit" at bounding box center [780, 175] width 888 height 161
click at [793, 238] on button "Submit" at bounding box center [780, 244] width 282 height 23
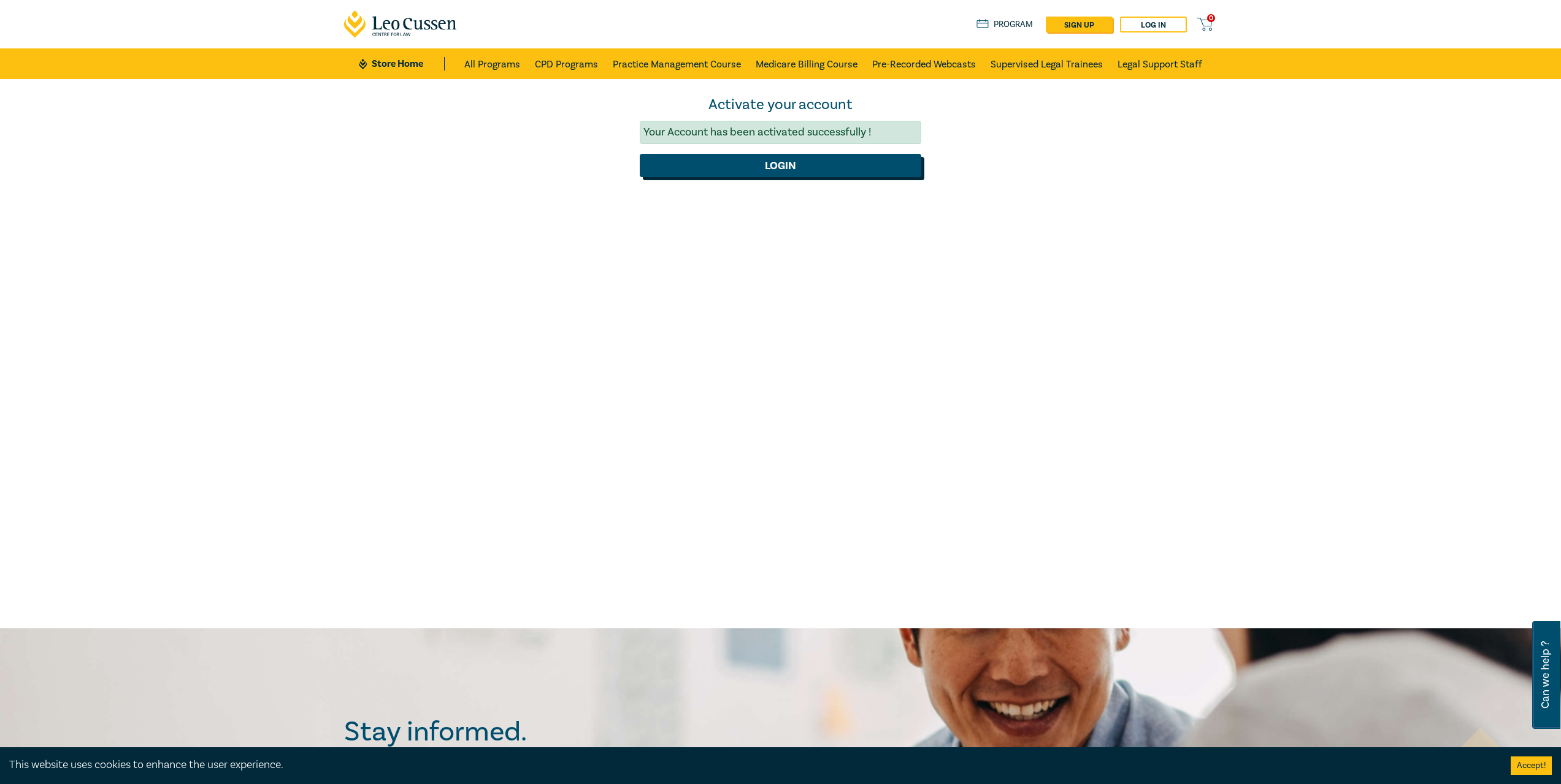
drag, startPoint x: 795, startPoint y: 162, endPoint x: 1017, endPoint y: 170, distance: 222.1
click at [986, 206] on div "Activate your account Your Account has been activated successfully ! Login" at bounding box center [780, 353] width 1561 height 549
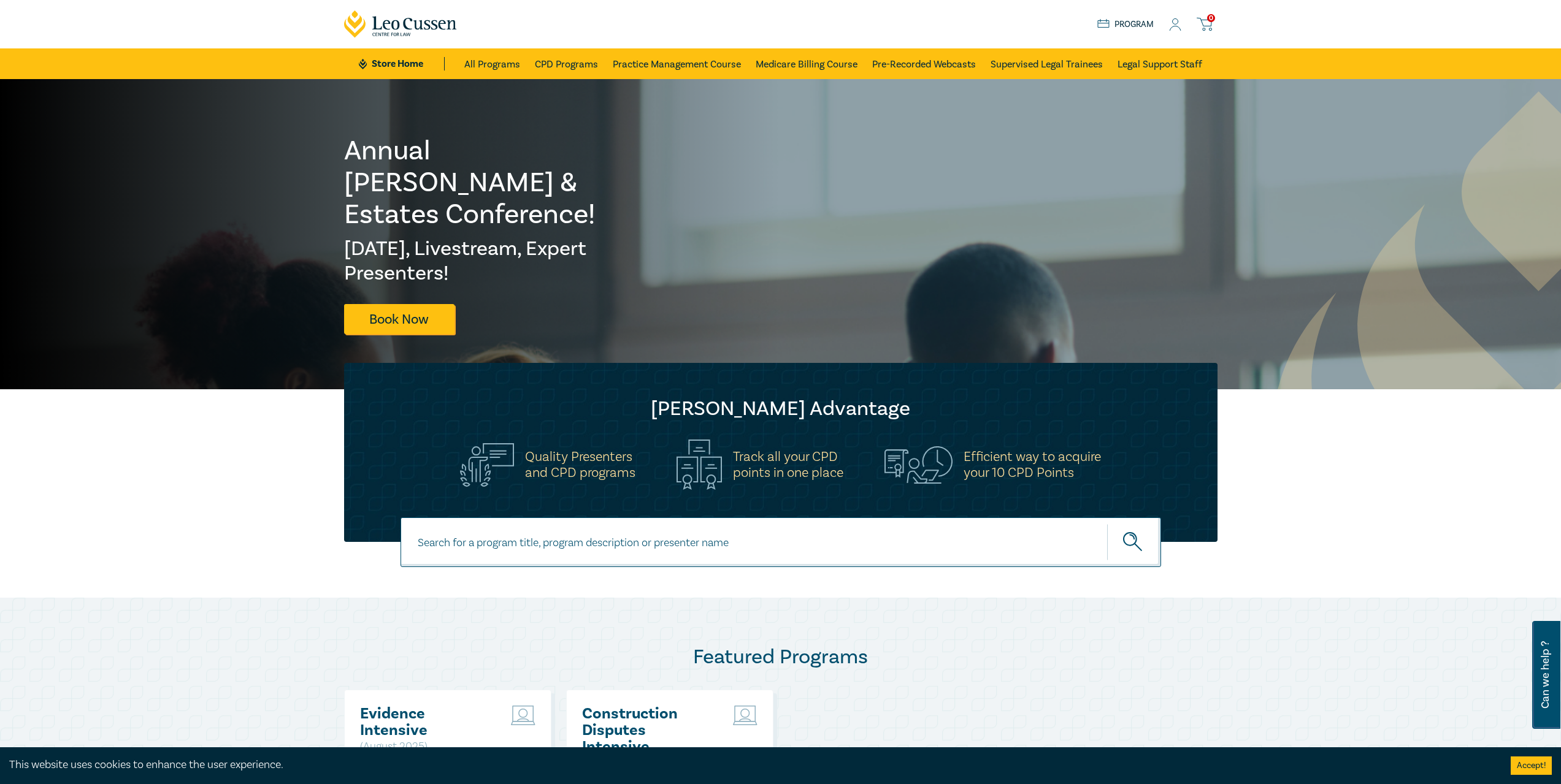
click at [1168, 26] on div "Store Home About us Program 0" at bounding box center [1157, 24] width 120 height 15
click at [1137, 22] on link "Program" at bounding box center [1126, 25] width 57 height 13
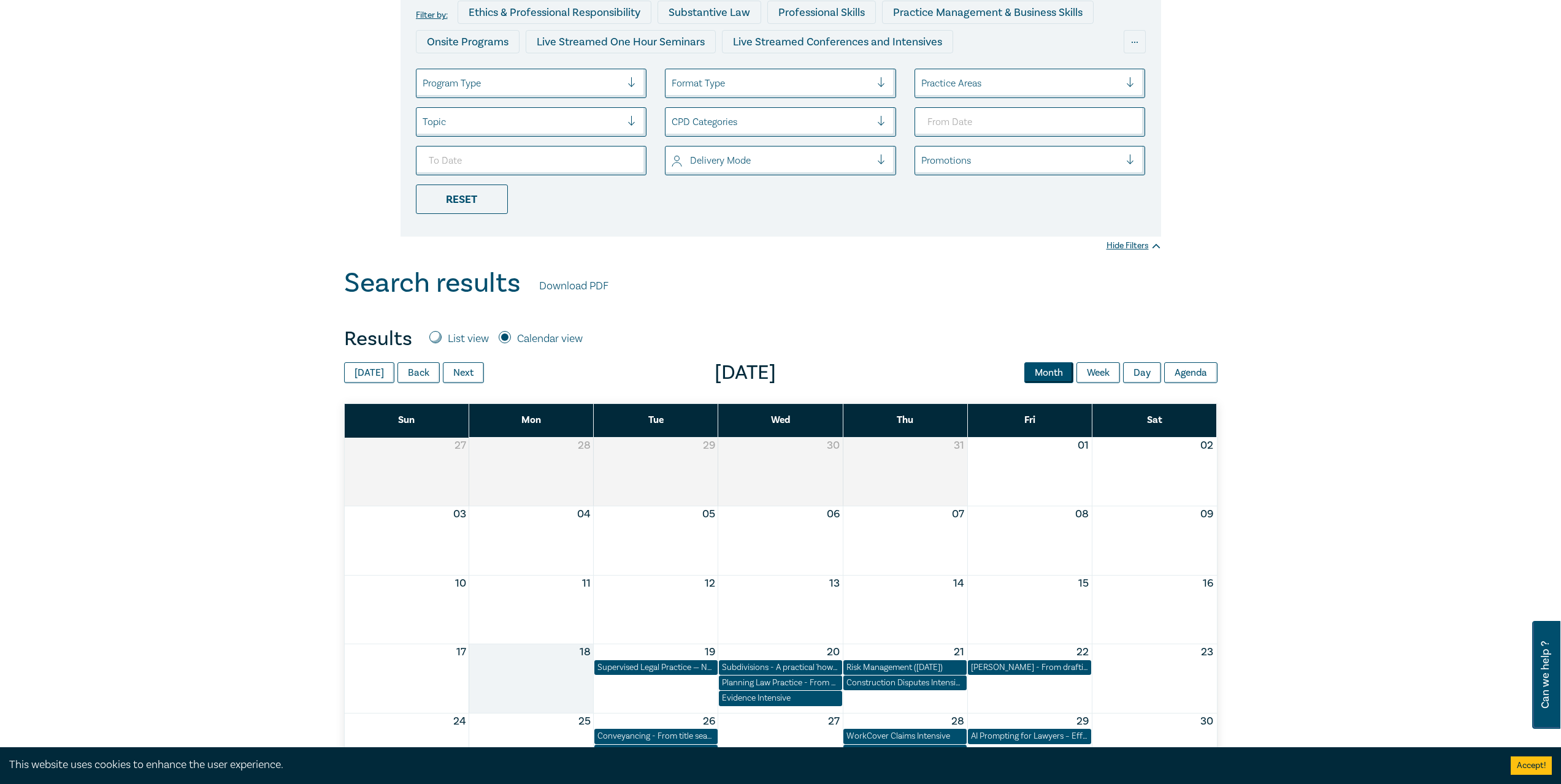
scroll to position [368, 0]
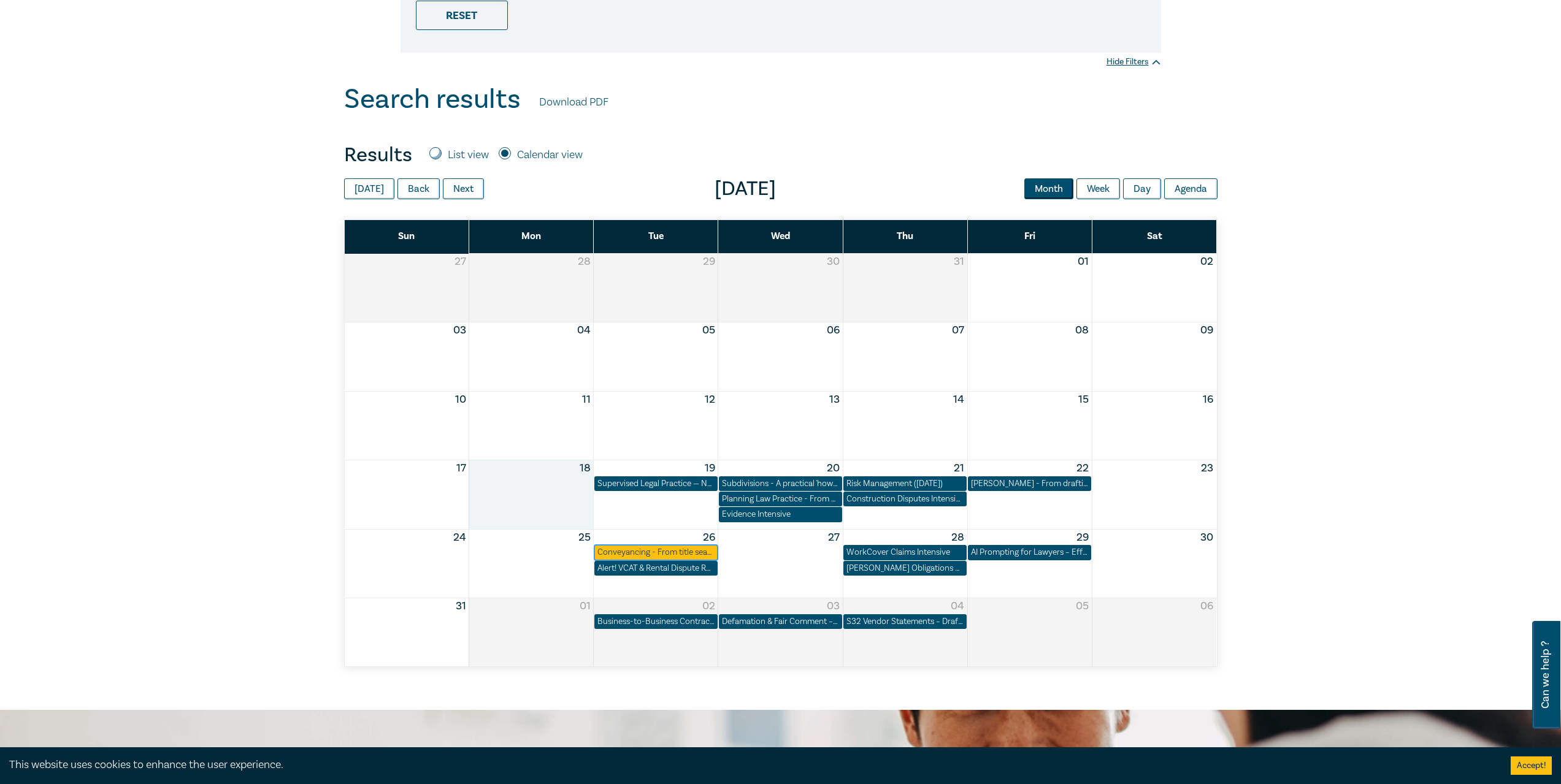
click at [693, 552] on div "Conveyancing - From title search to settlement ([DATE])" at bounding box center [656, 552] width 117 height 12
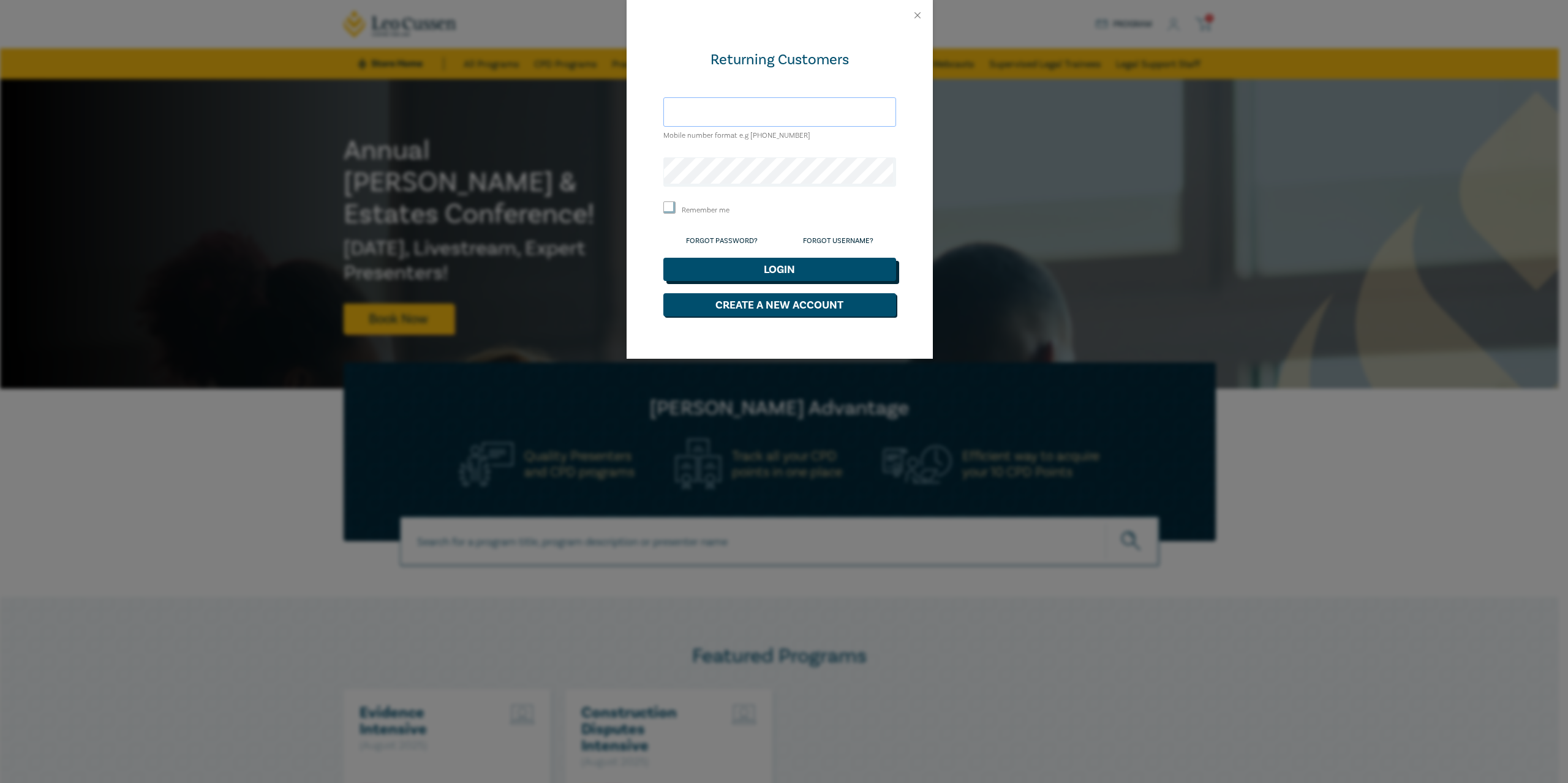
type input "snmartin@aitken.com.au"
click at [834, 275] on button "Login" at bounding box center [779, 269] width 233 height 23
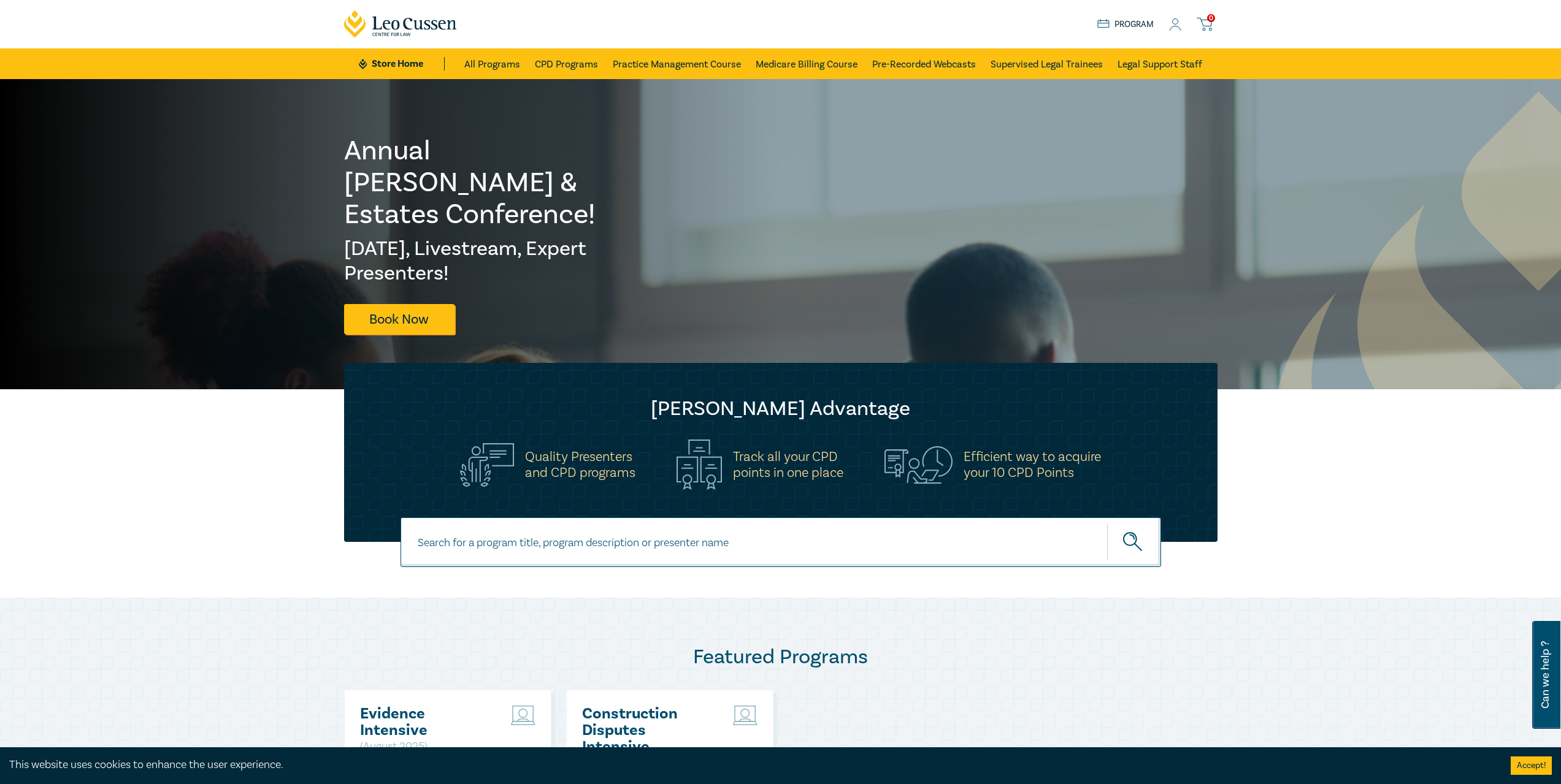
click at [1175, 25] on icon at bounding box center [1175, 25] width 12 height 13
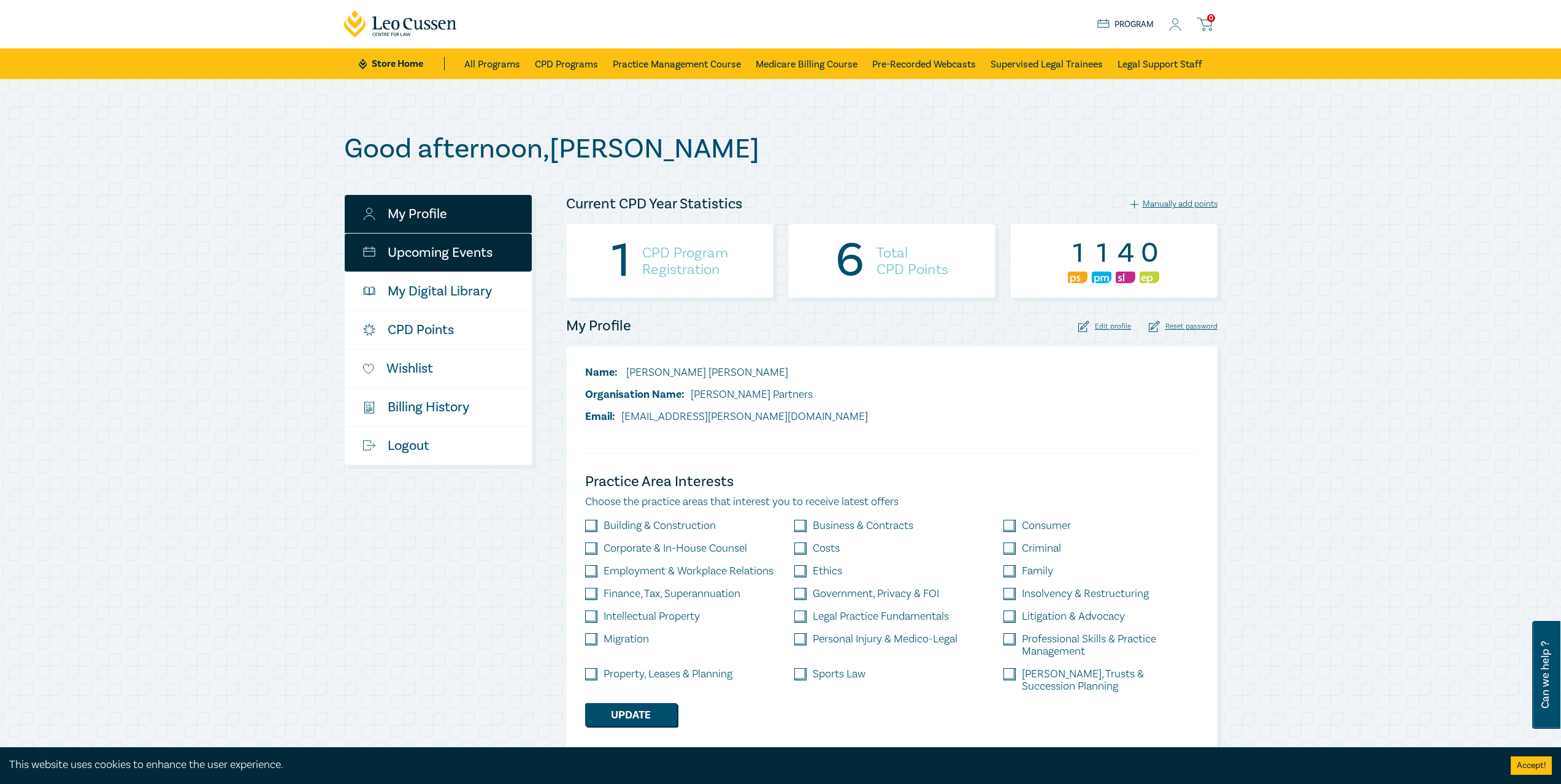
click at [473, 247] on link "Upcoming Events" at bounding box center [438, 253] width 188 height 38
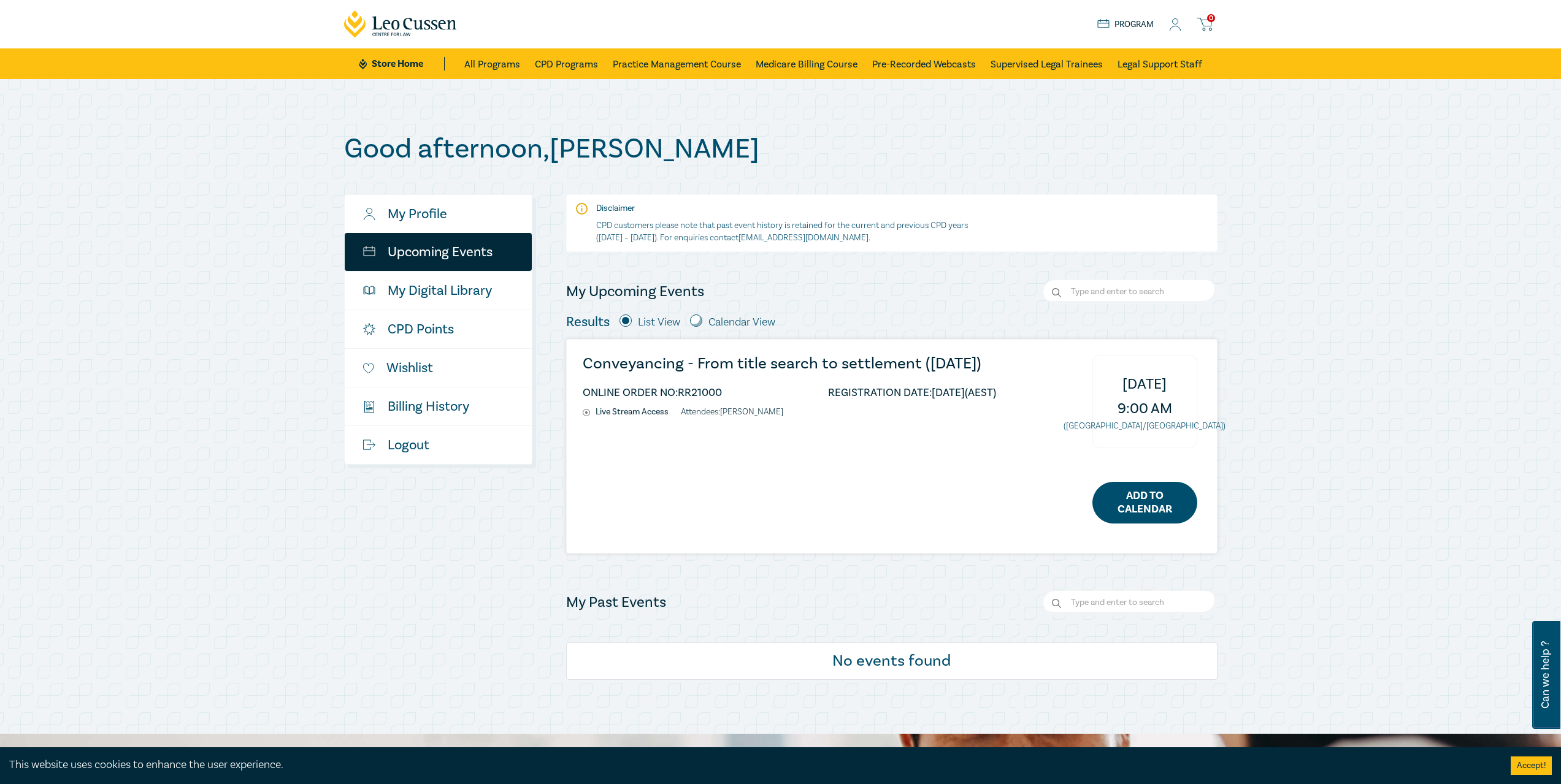
click at [1147, 501] on link "Add to Calendar" at bounding box center [1145, 503] width 105 height 42
click at [1177, 23] on circle at bounding box center [1176, 22] width 6 height 6
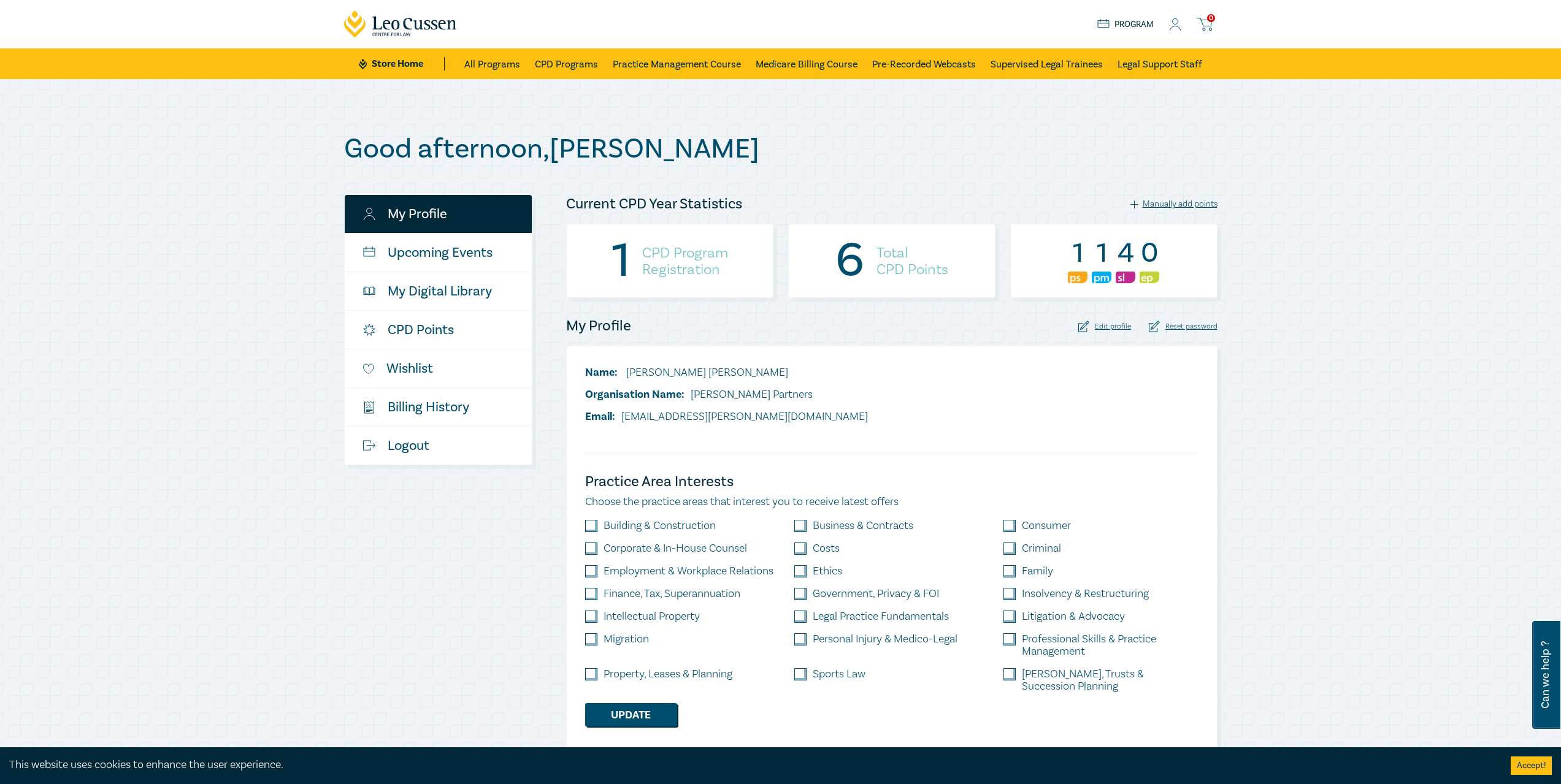
click at [1171, 25] on icon at bounding box center [1175, 25] width 12 height 13
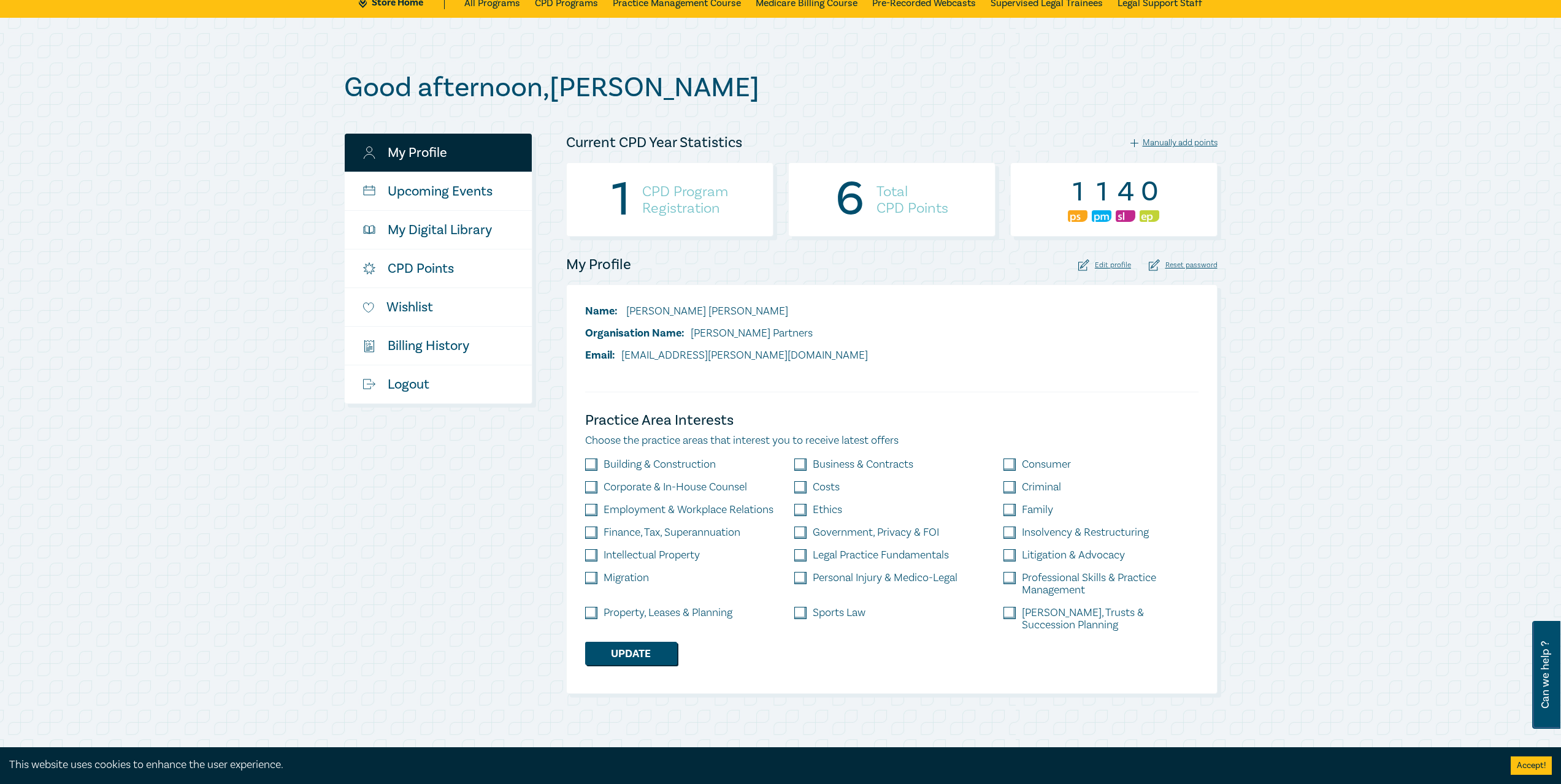
scroll to position [184, 0]
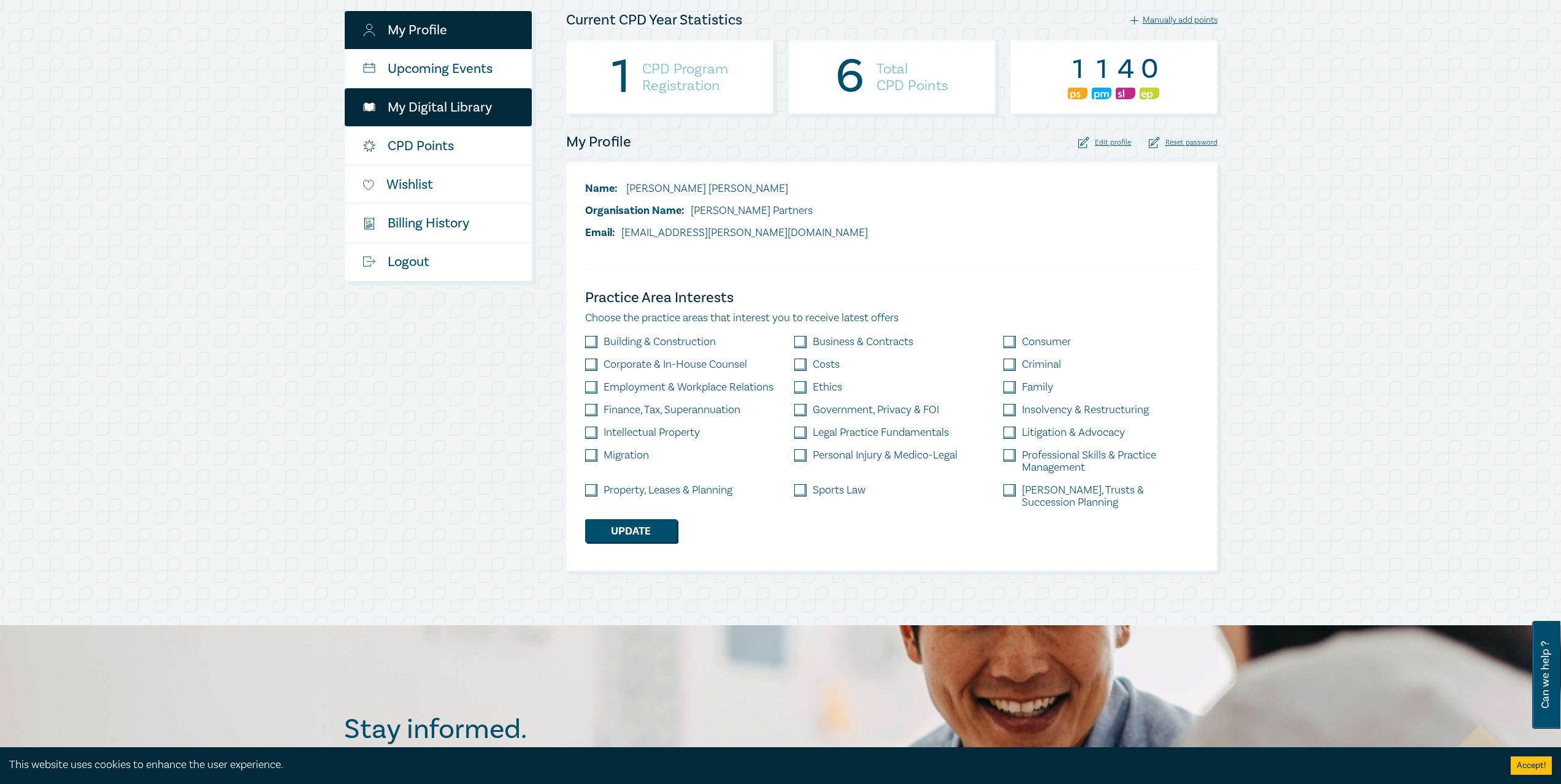
click at [414, 94] on link "My Digital Library" at bounding box center [438, 108] width 188 height 38
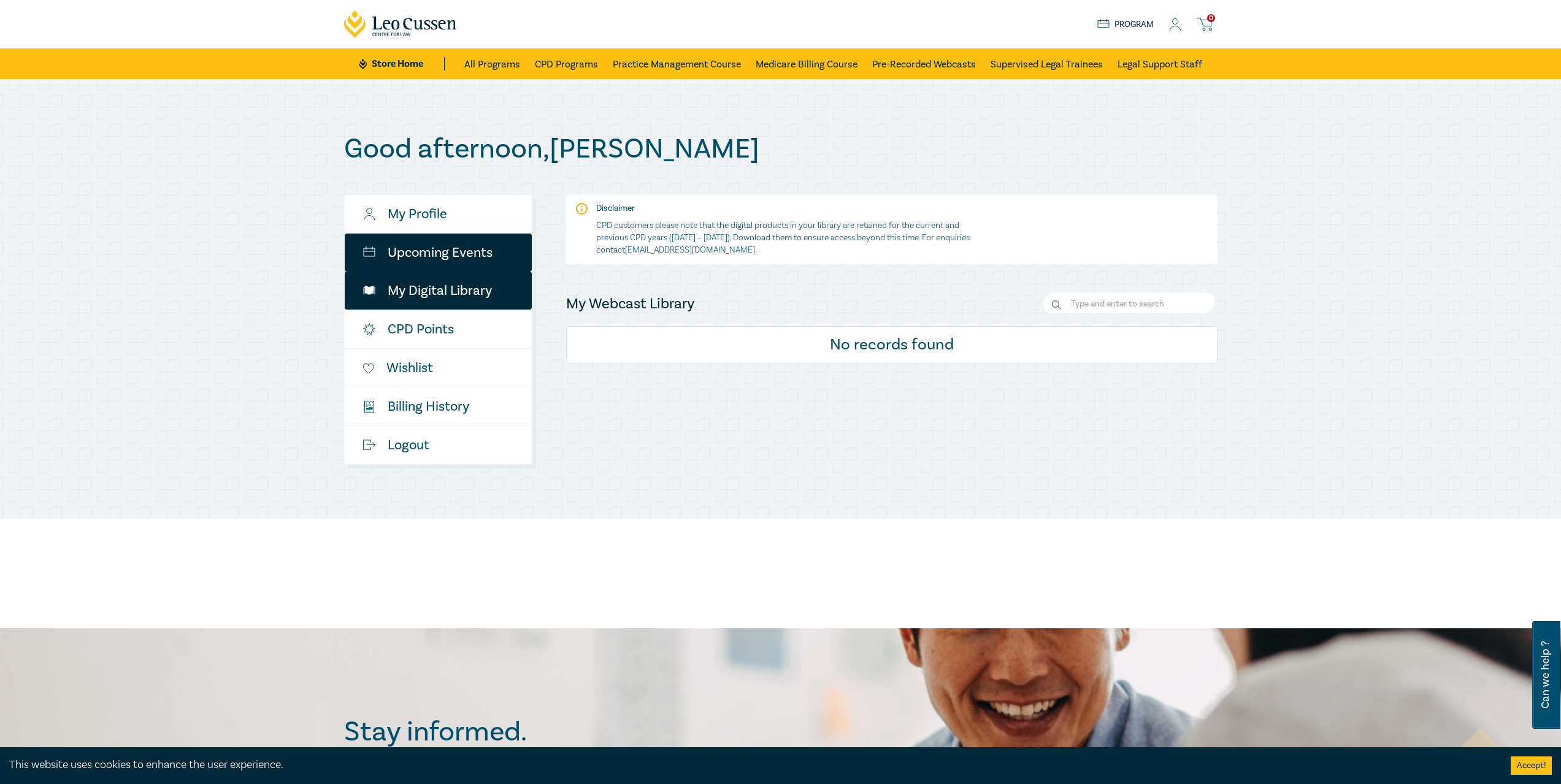
click at [459, 257] on link "Upcoming Events" at bounding box center [438, 253] width 188 height 38
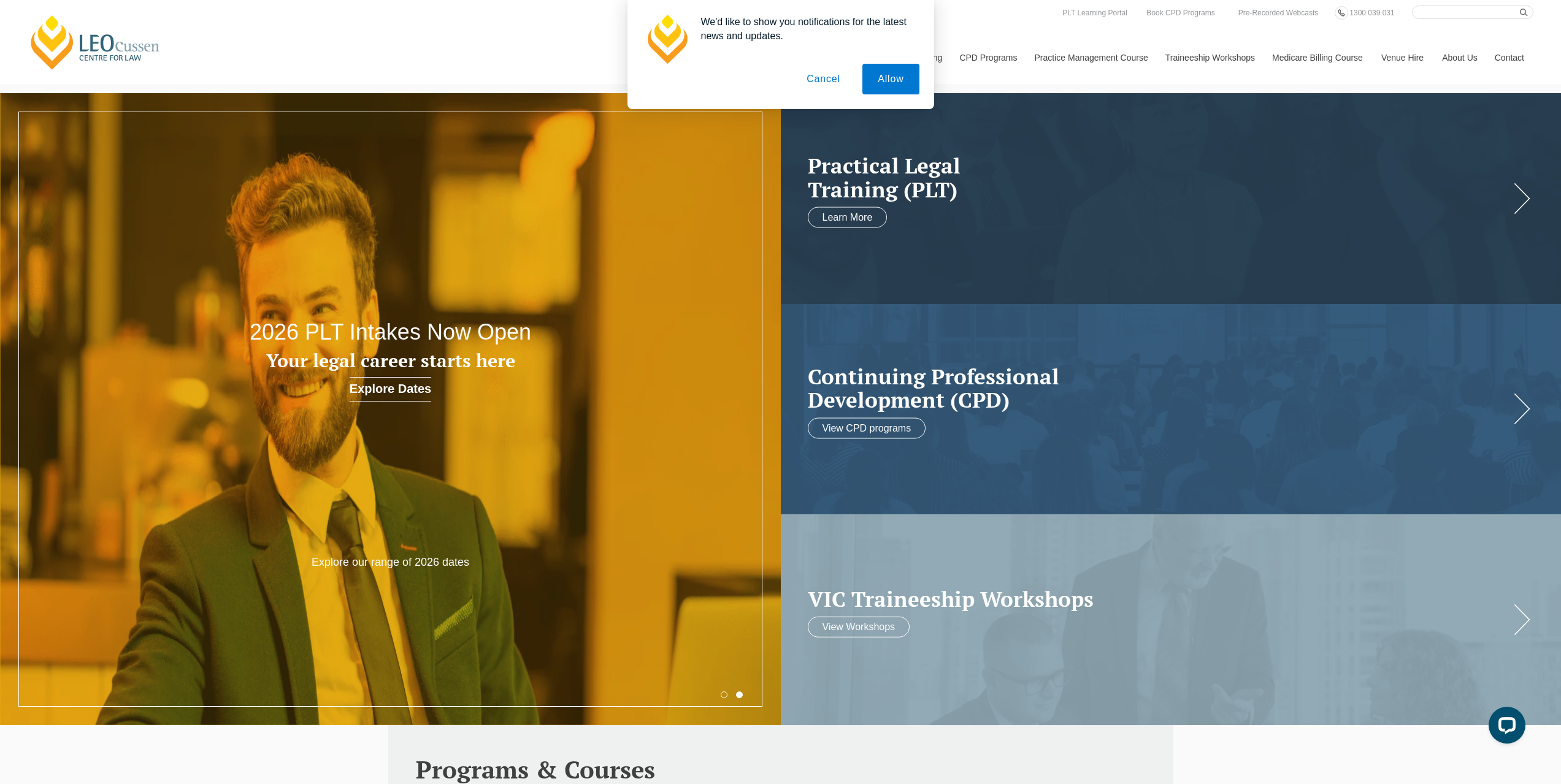
click at [822, 75] on button "Cancel" at bounding box center [823, 79] width 65 height 30
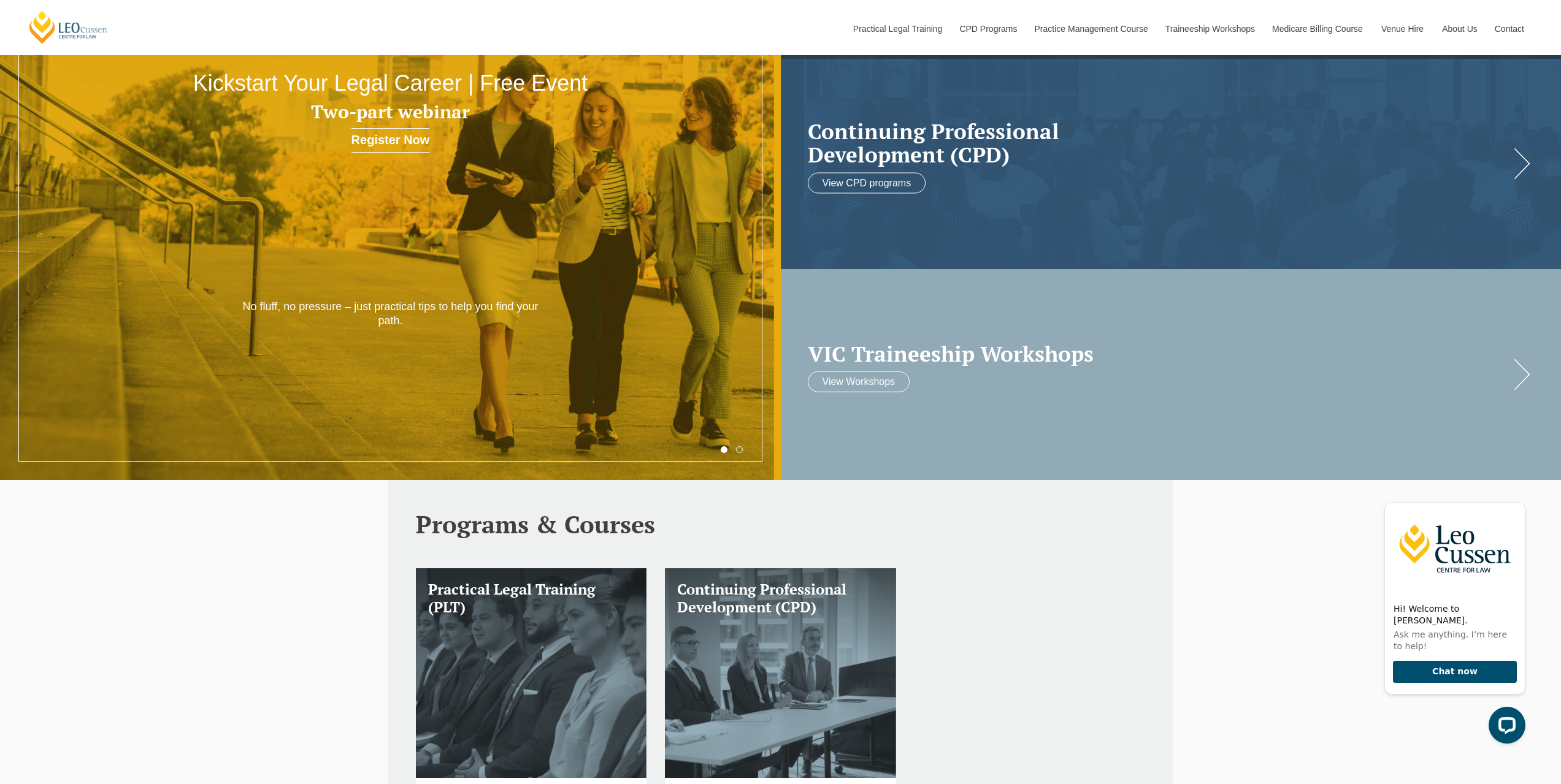
scroll to position [306, 0]
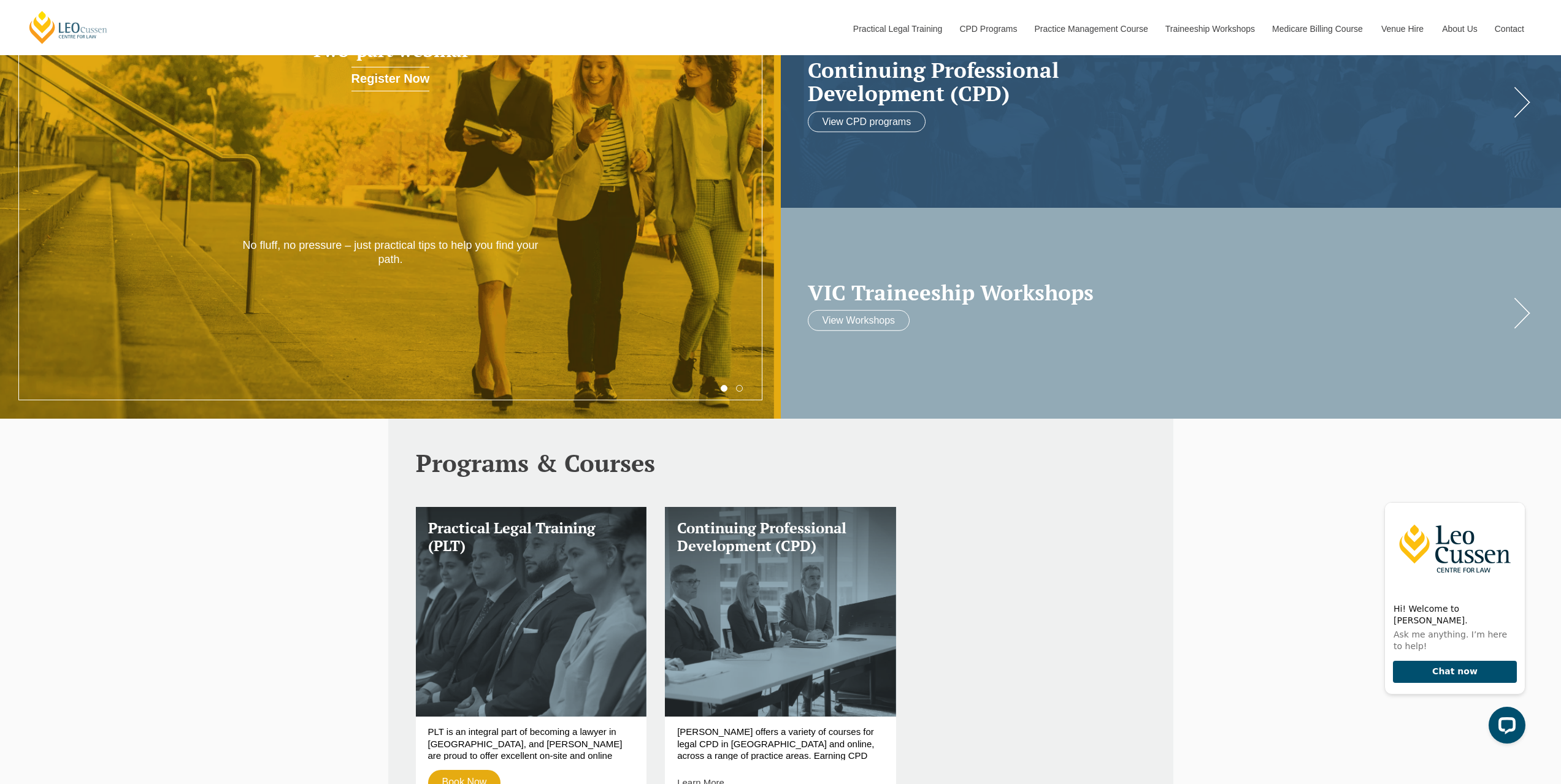
click at [924, 298] on h2 "VIC Traineeship Workshops" at bounding box center [1159, 292] width 702 height 24
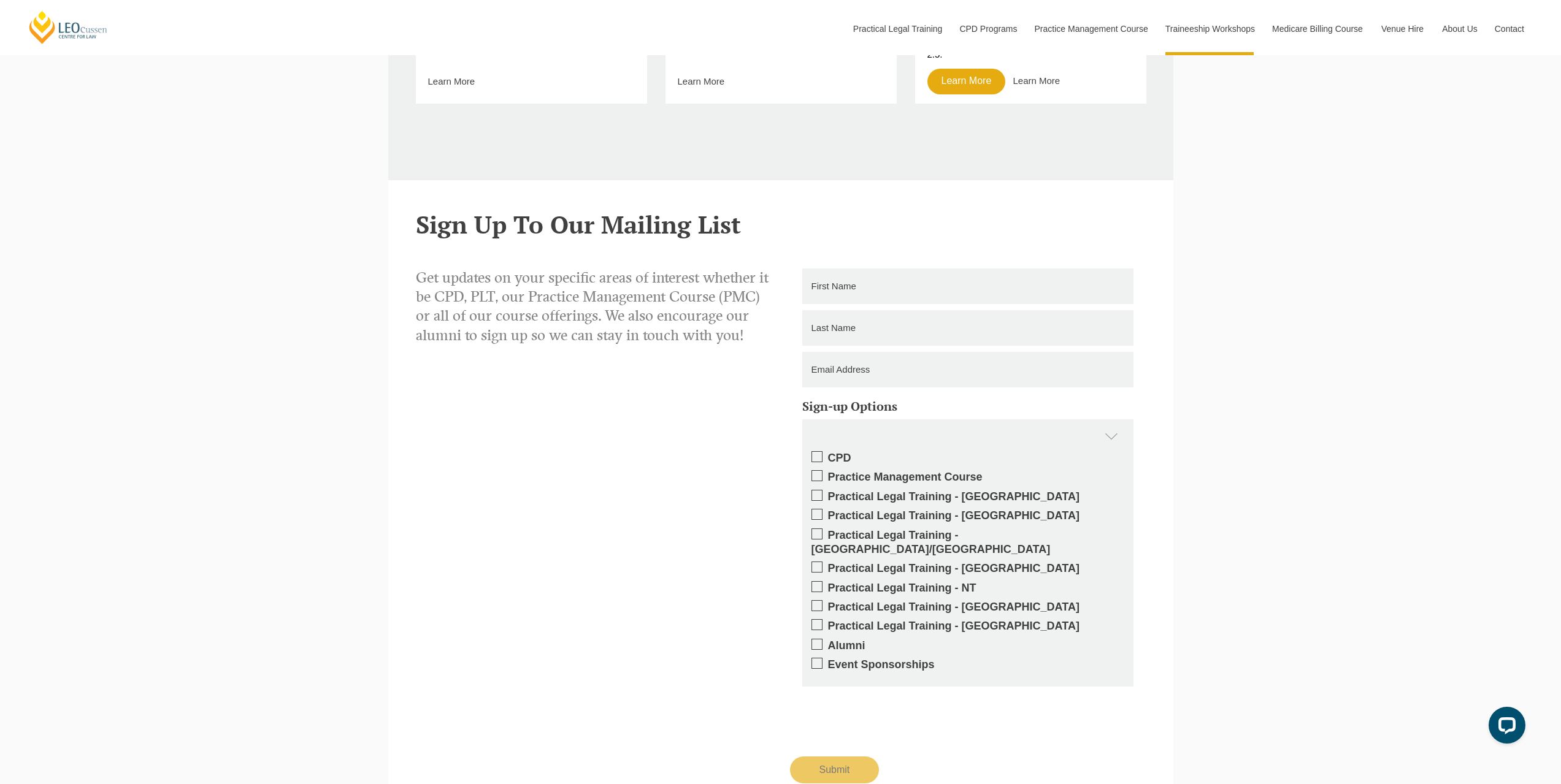
scroll to position [675, 0]
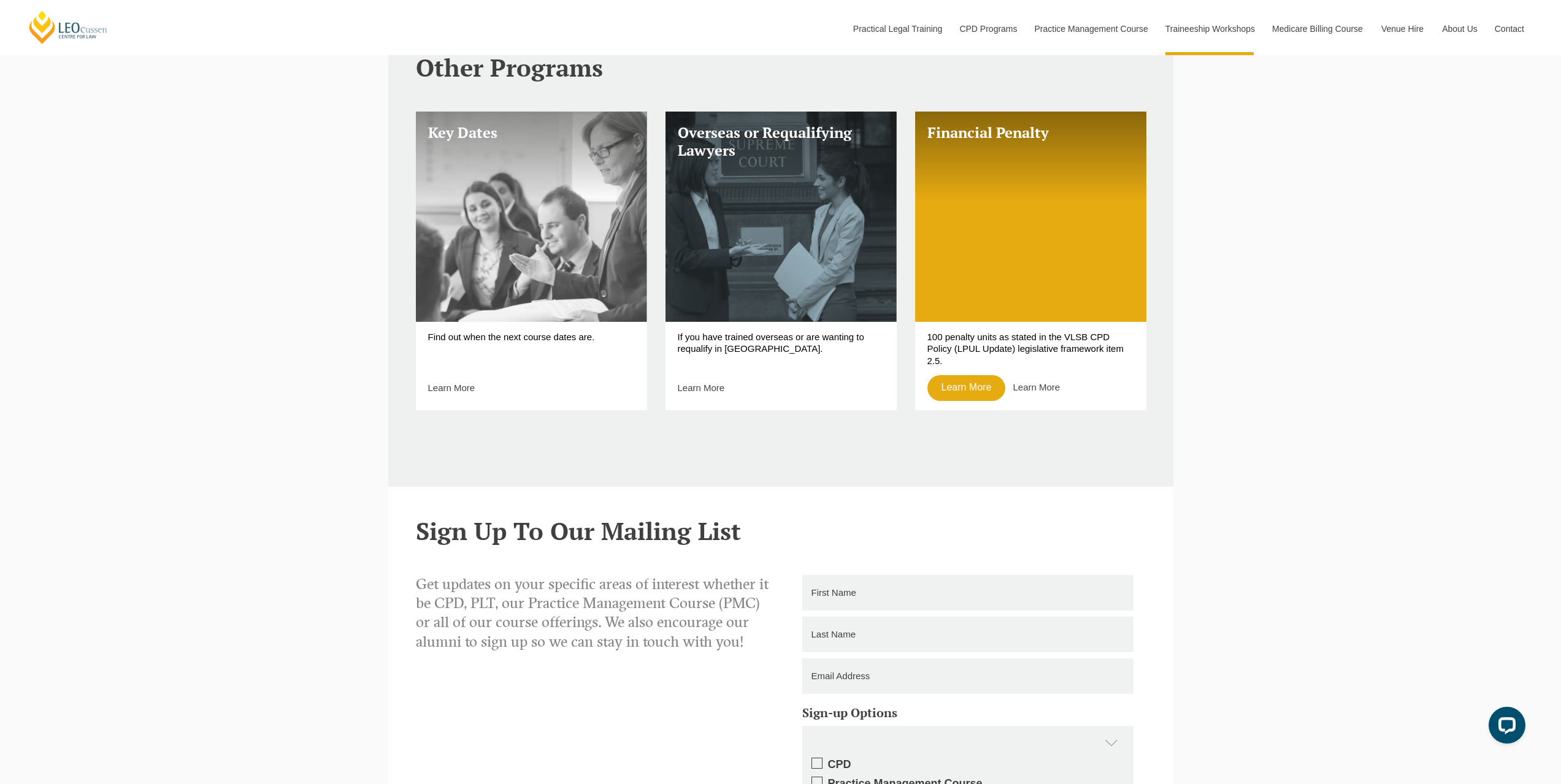
click at [530, 173] on link "Key Dates" at bounding box center [531, 216] width 231 height 210
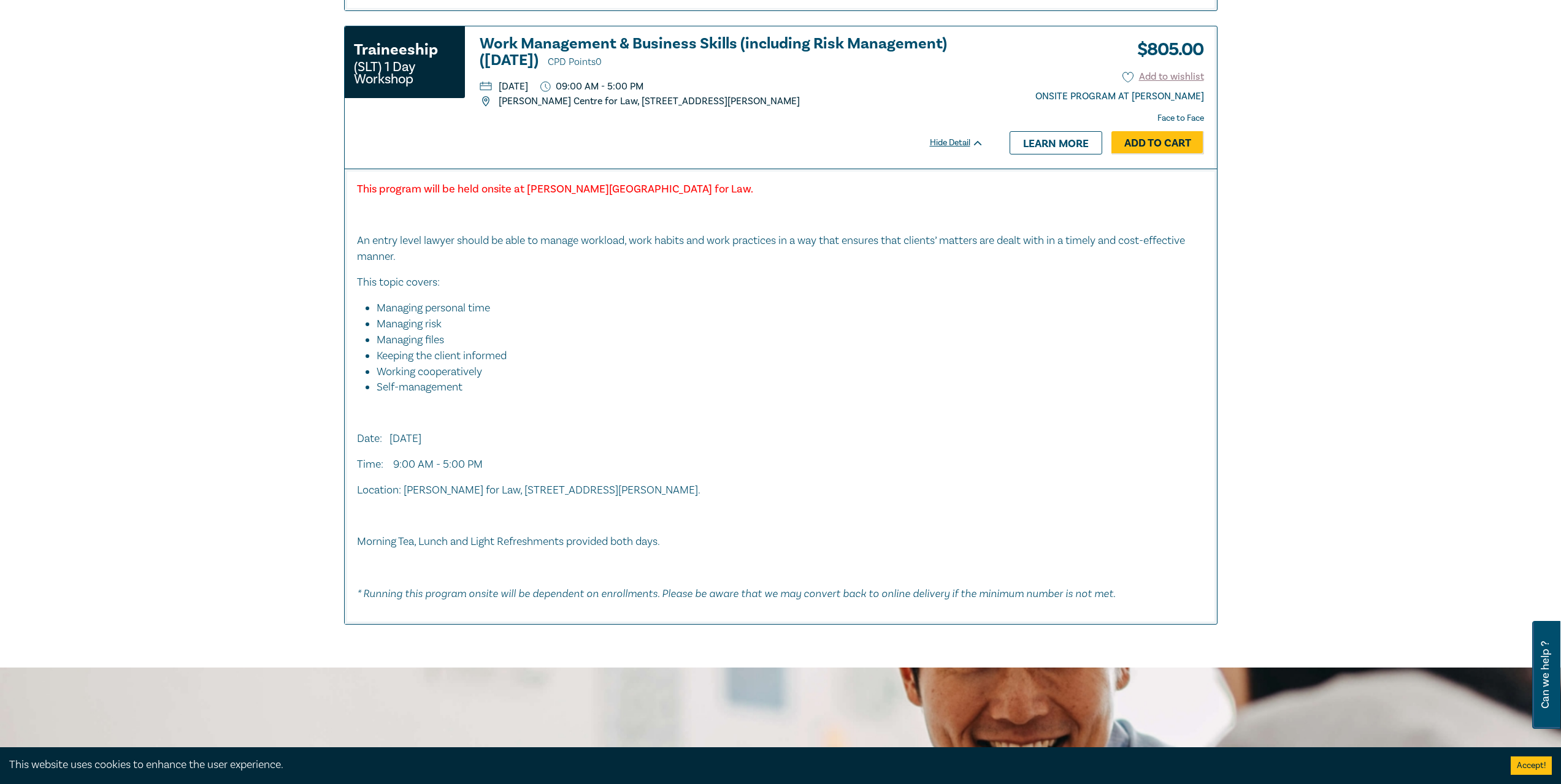
scroll to position [4476, 0]
